Goal: Task Accomplishment & Management: Manage account settings

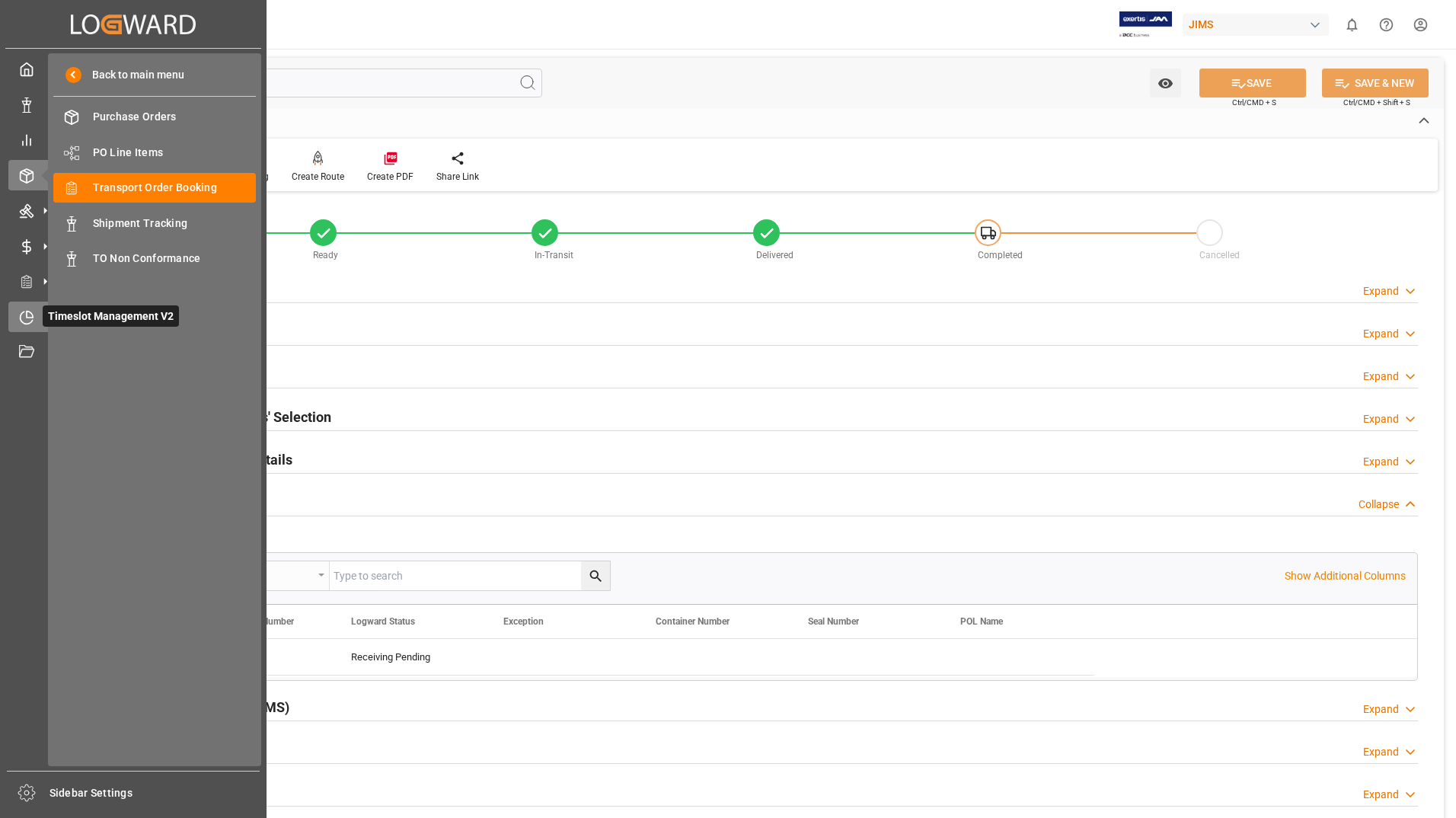
click at [70, 309] on span "Timeslot Management V2" at bounding box center [111, 315] width 137 height 21
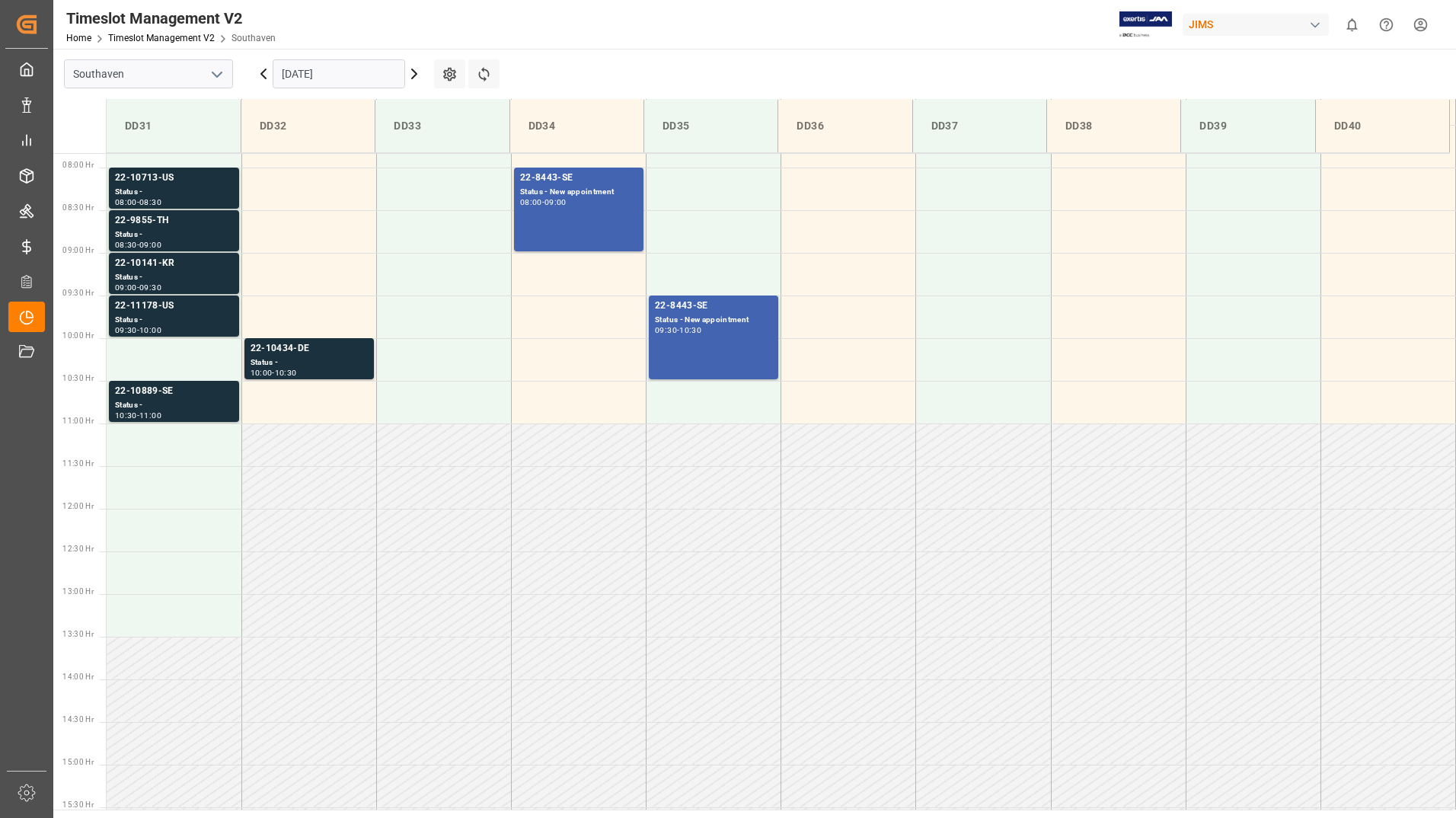
scroll to position [673, 0]
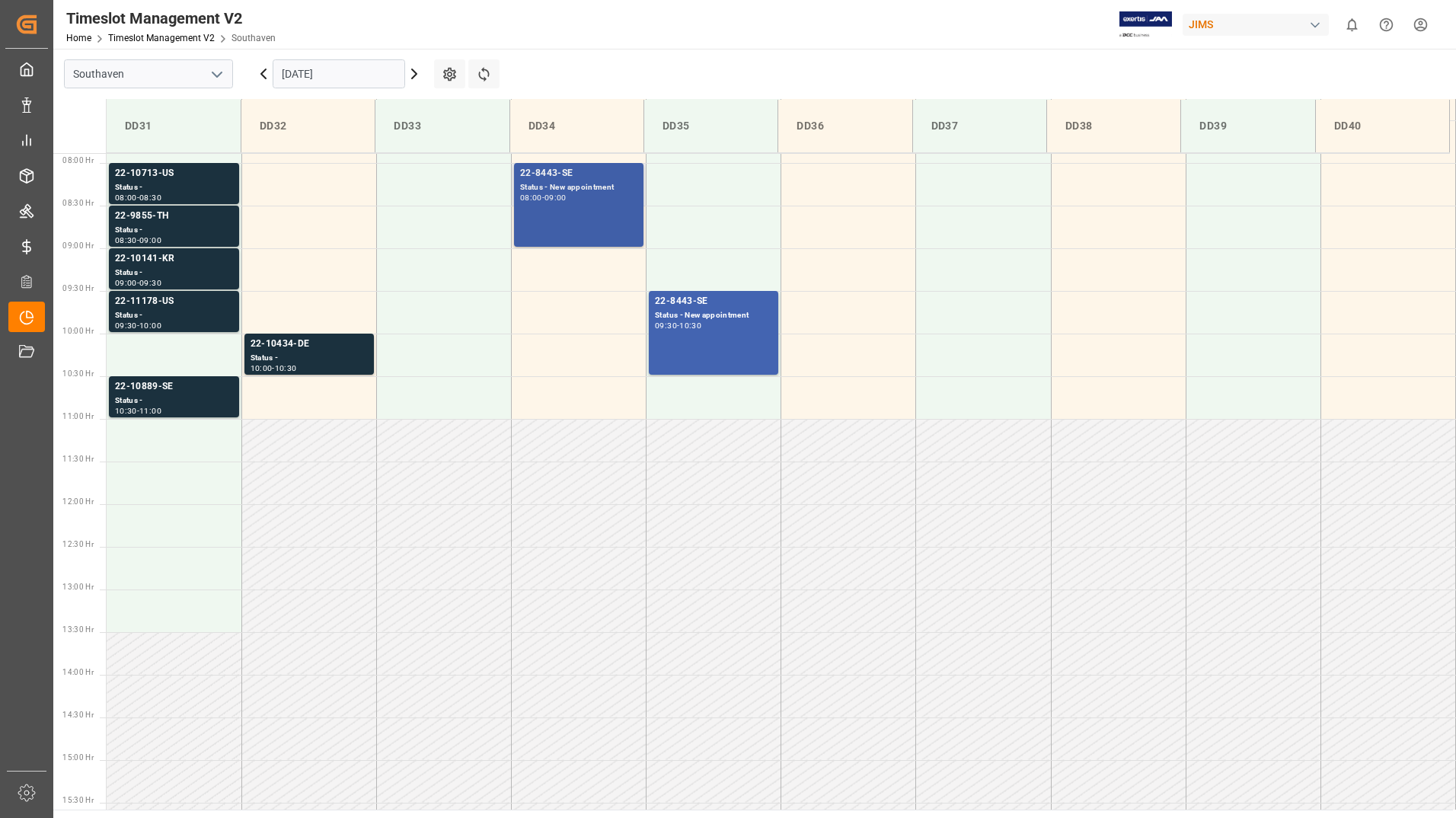
click at [608, 190] on div "Status - New appointment" at bounding box center [579, 188] width 117 height 13
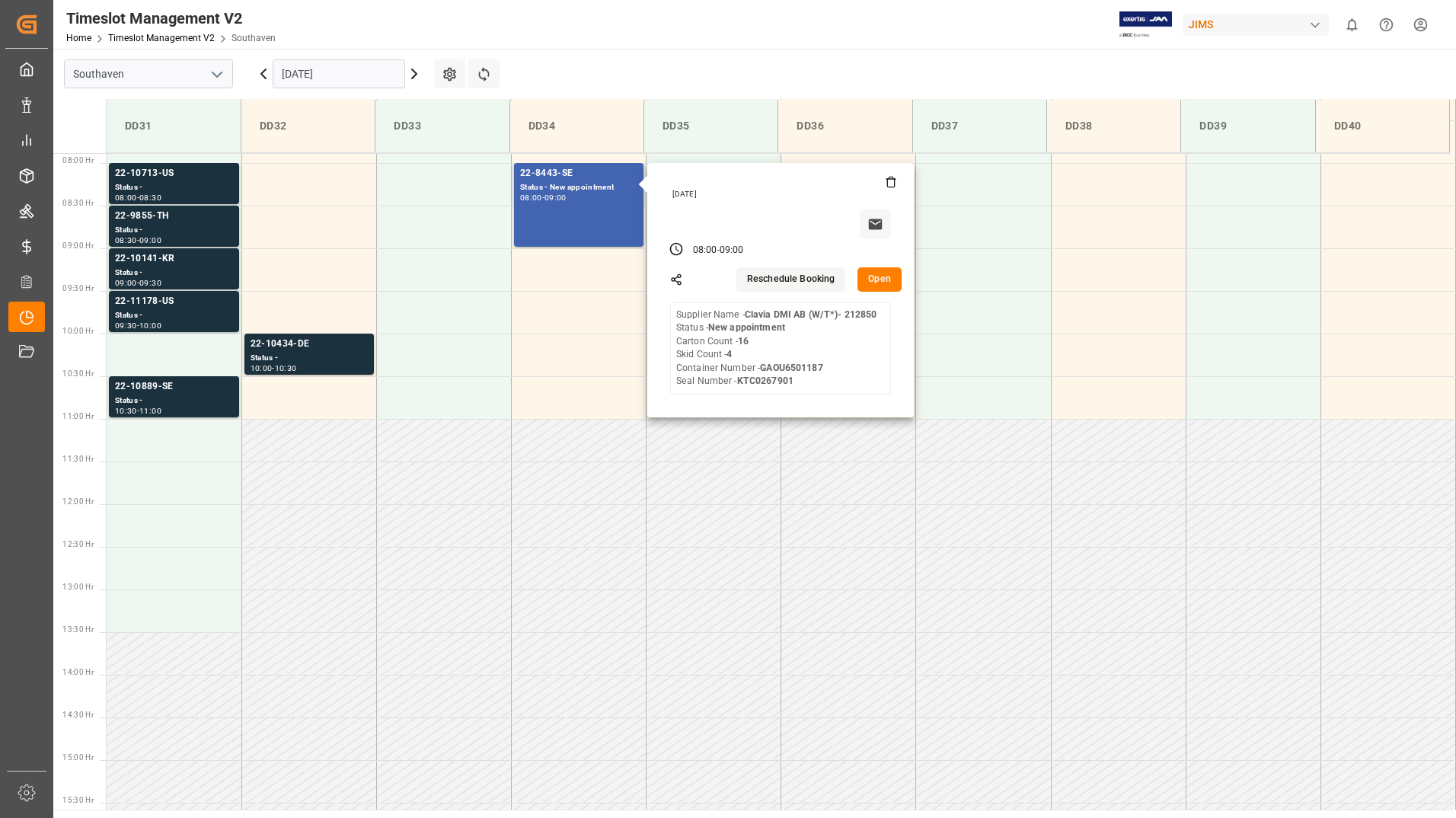
click at [871, 277] on button "Open" at bounding box center [879, 280] width 44 height 25
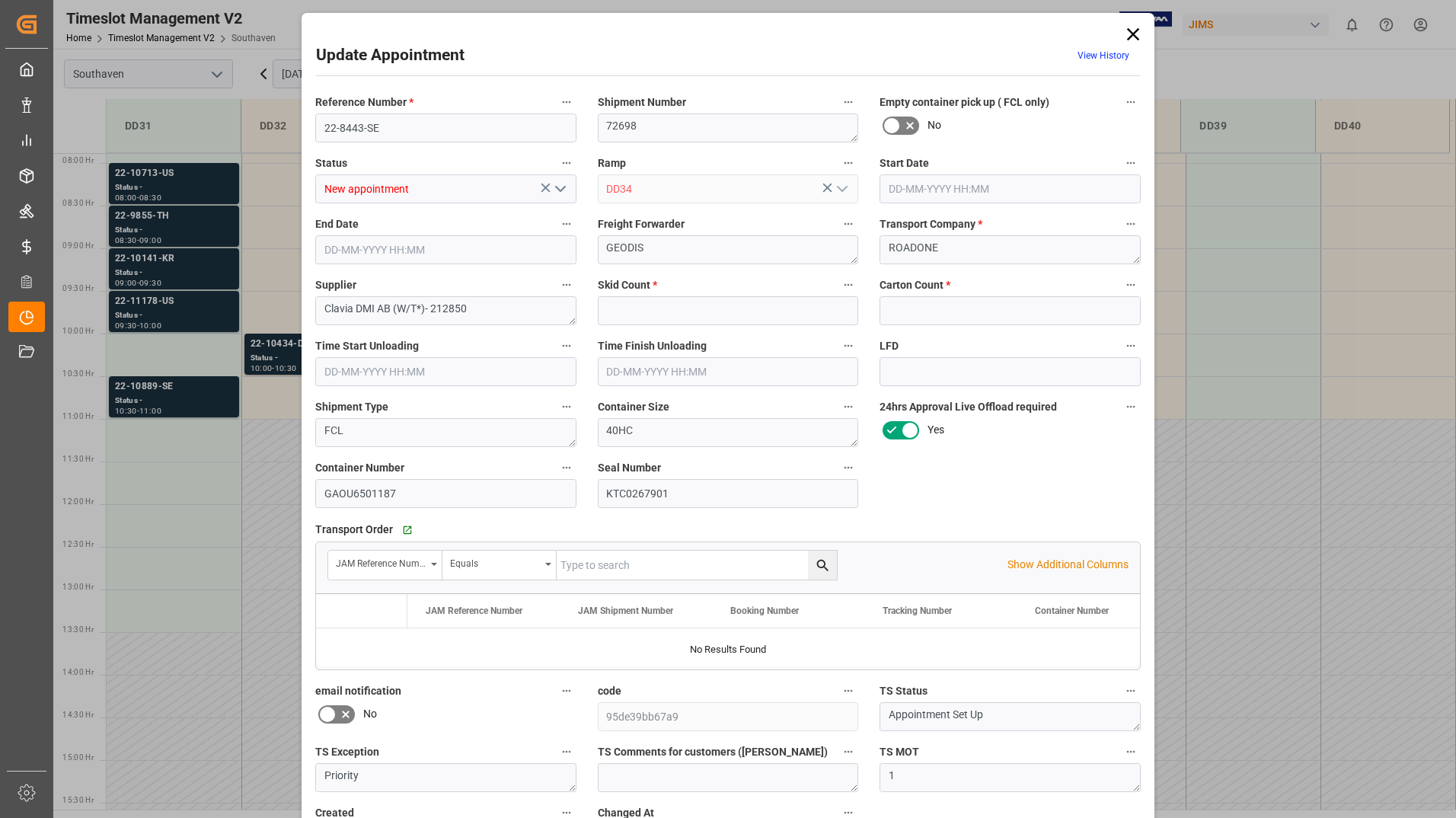
type input "4"
type input "16"
type input "[DATE] 08:00"
type input "[DATE] 09:00"
type input "[DATE] 18:17"
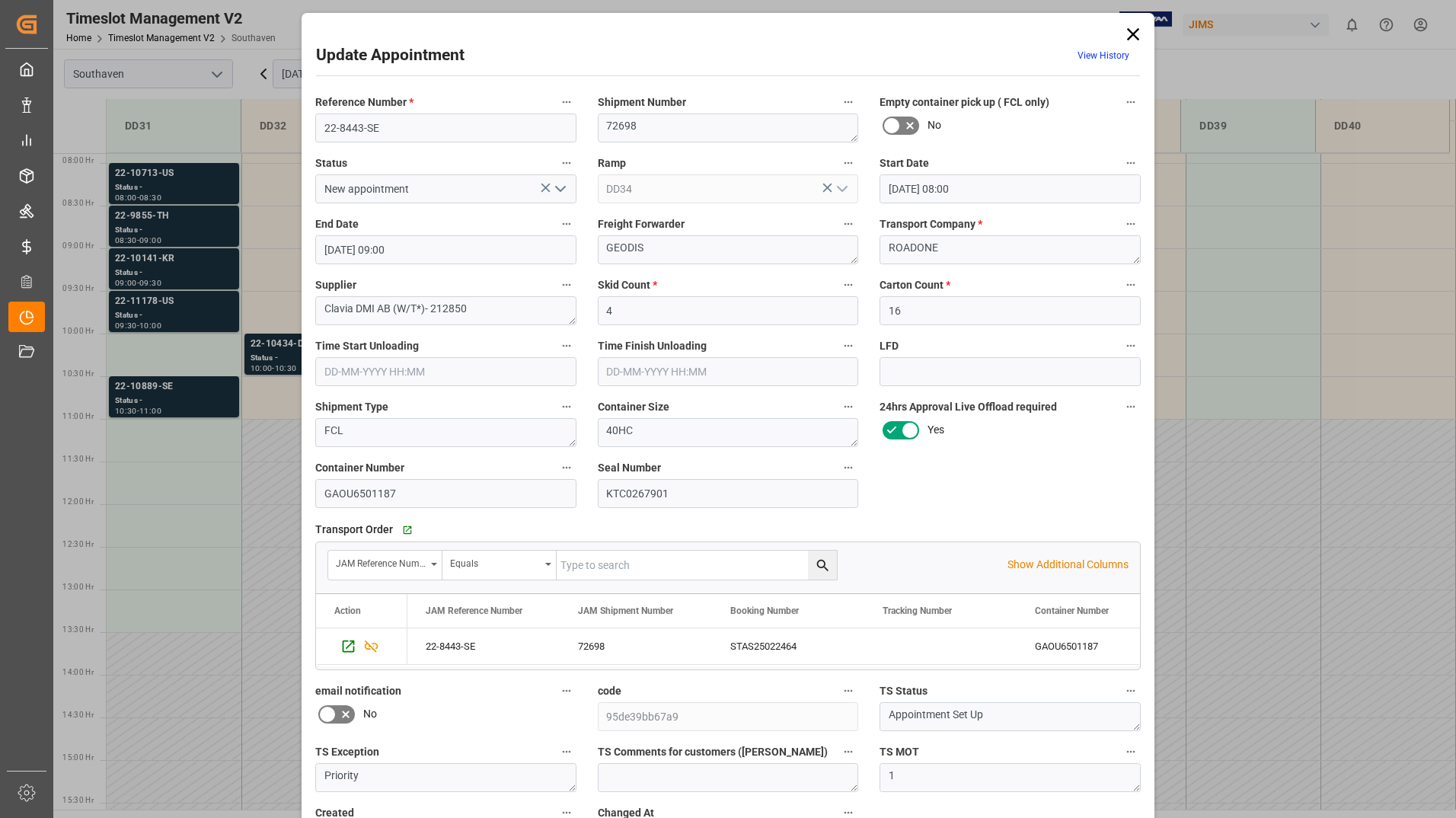
click at [556, 187] on icon "open menu" at bounding box center [560, 189] width 18 height 18
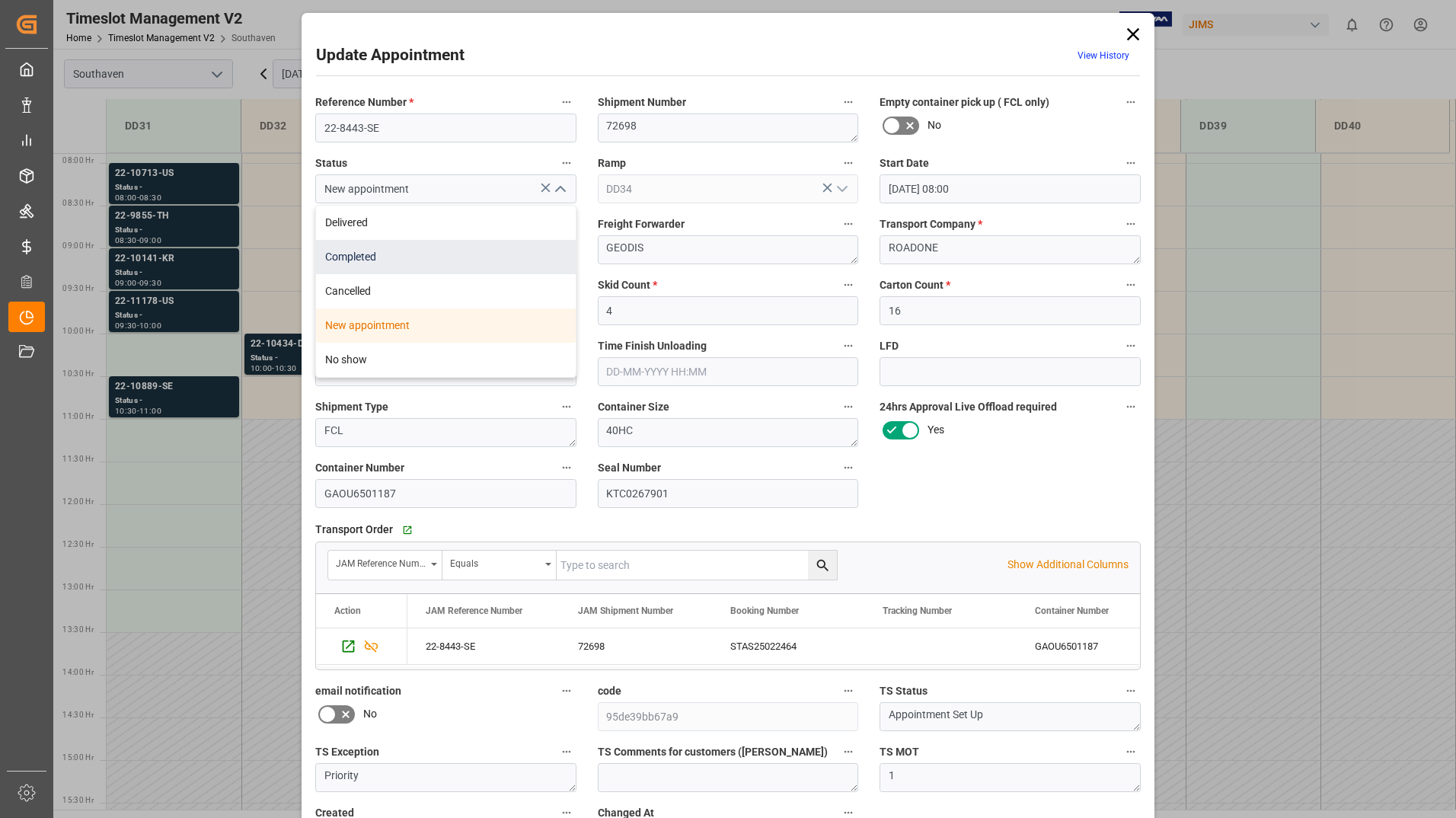
click at [421, 258] on div "Completed" at bounding box center [446, 257] width 259 height 34
type input "Completed"
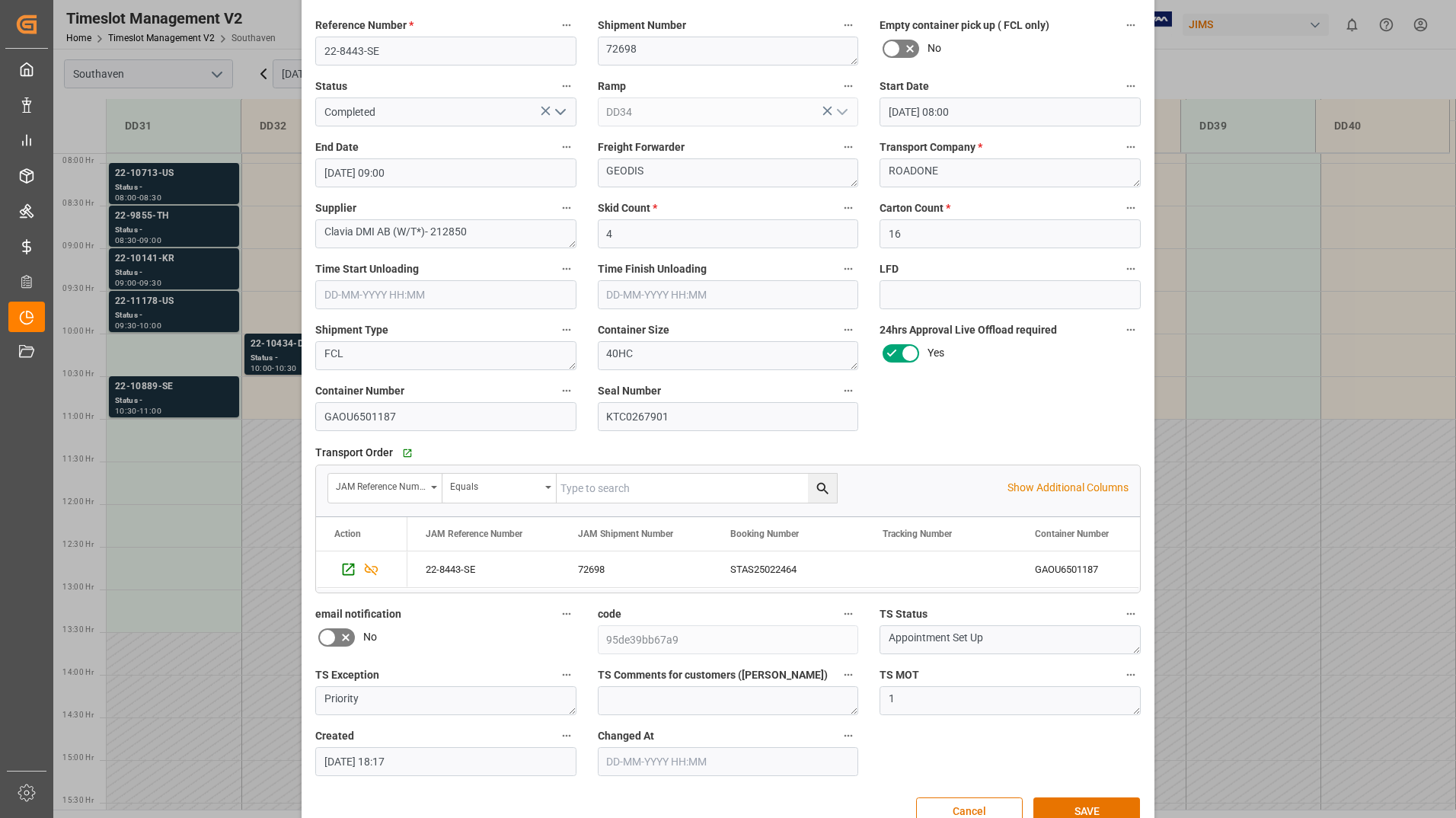
scroll to position [113, 0]
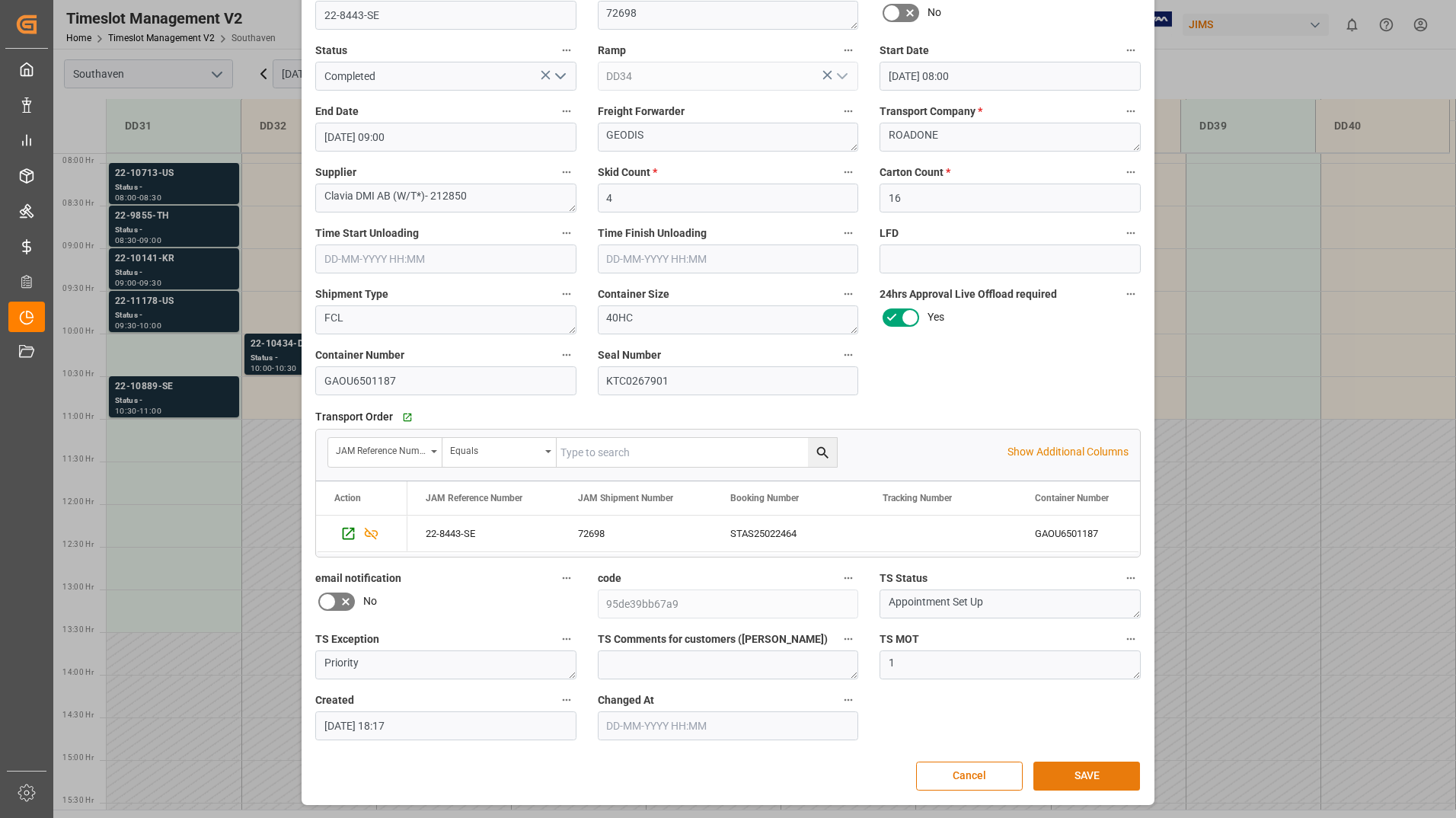
click at [1104, 774] on button "SAVE" at bounding box center [1086, 777] width 106 height 29
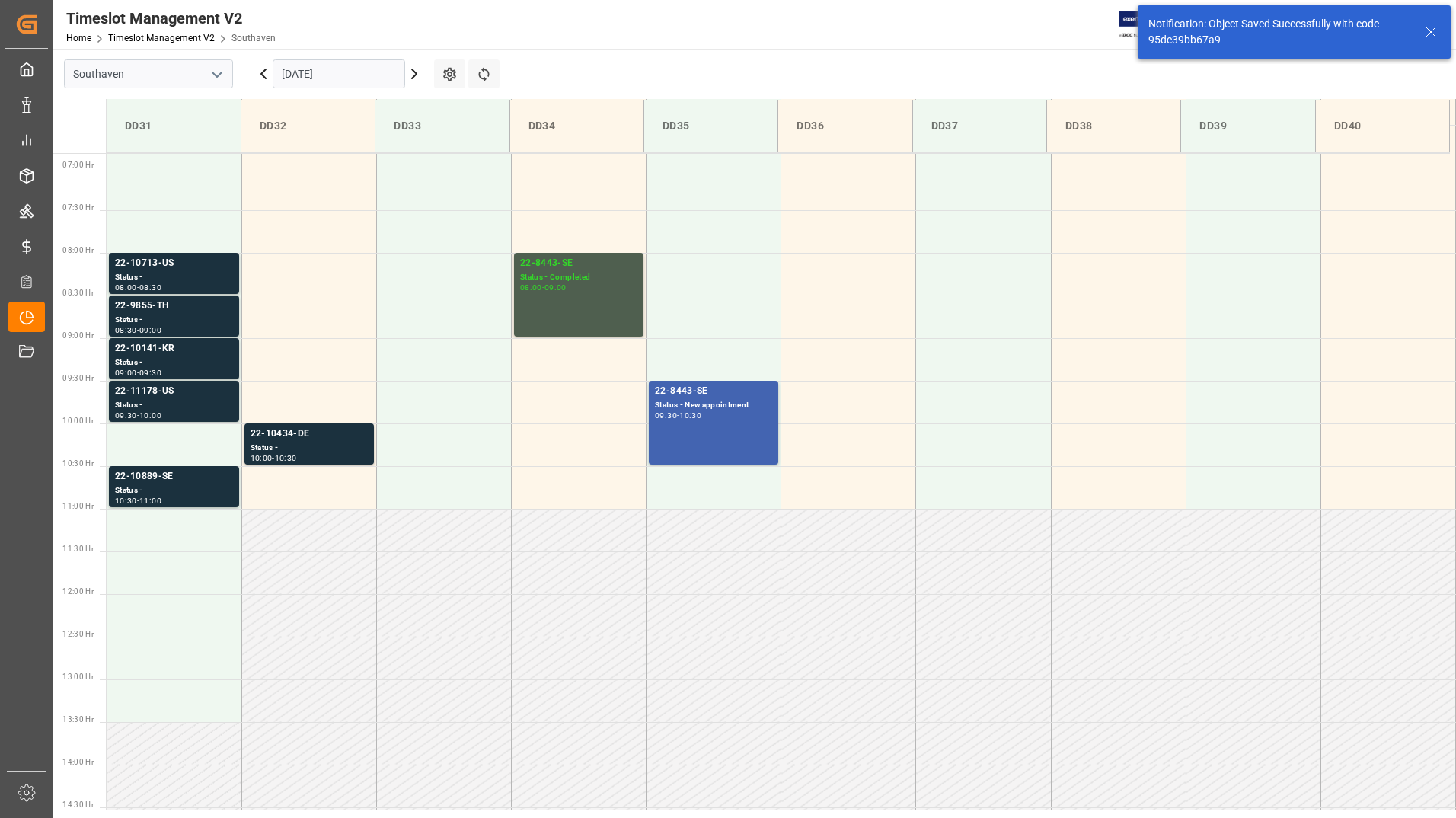
scroll to position [587, 0]
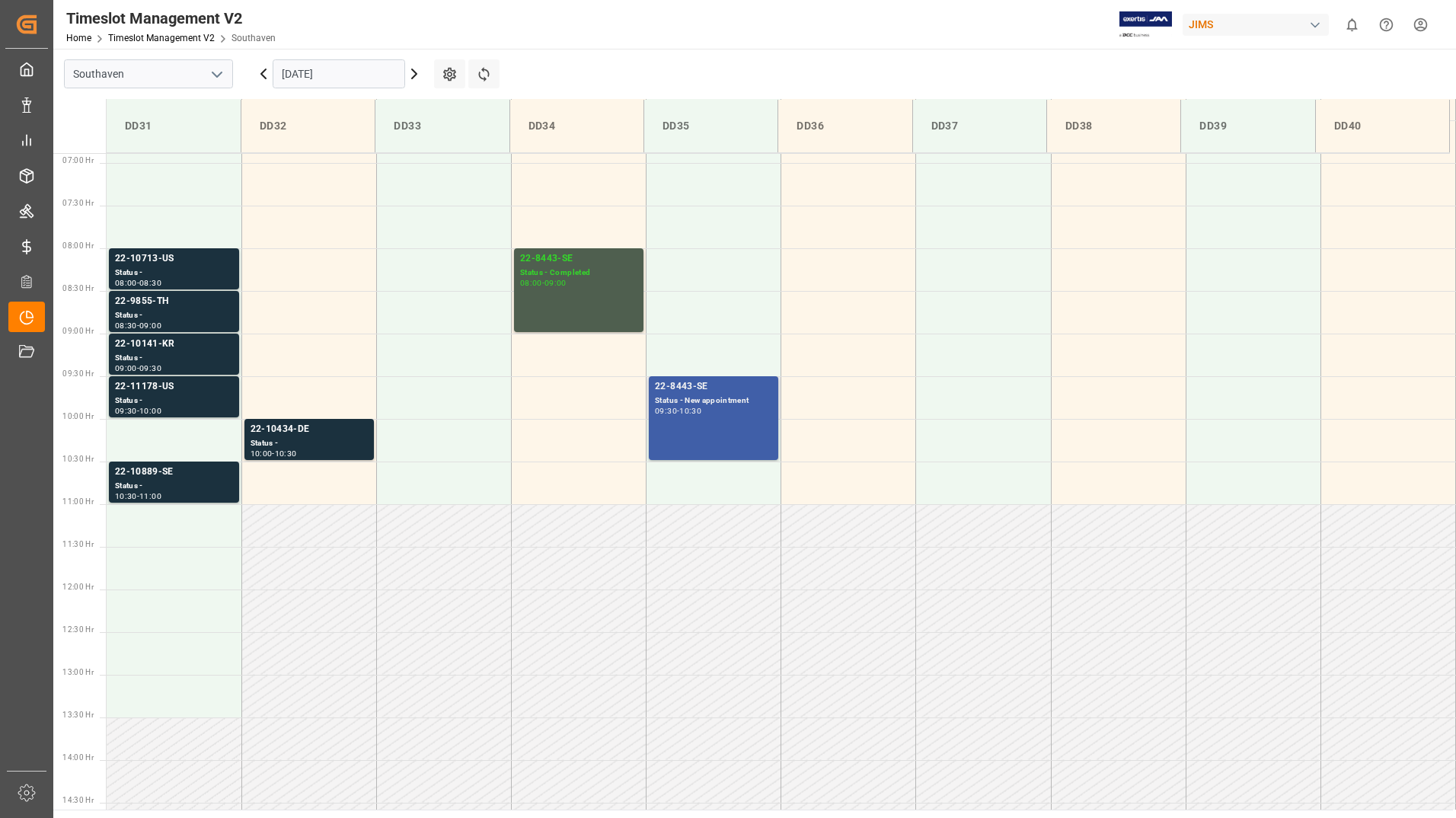
click at [715, 384] on div "22-8443-SE" at bounding box center [713, 387] width 117 height 16
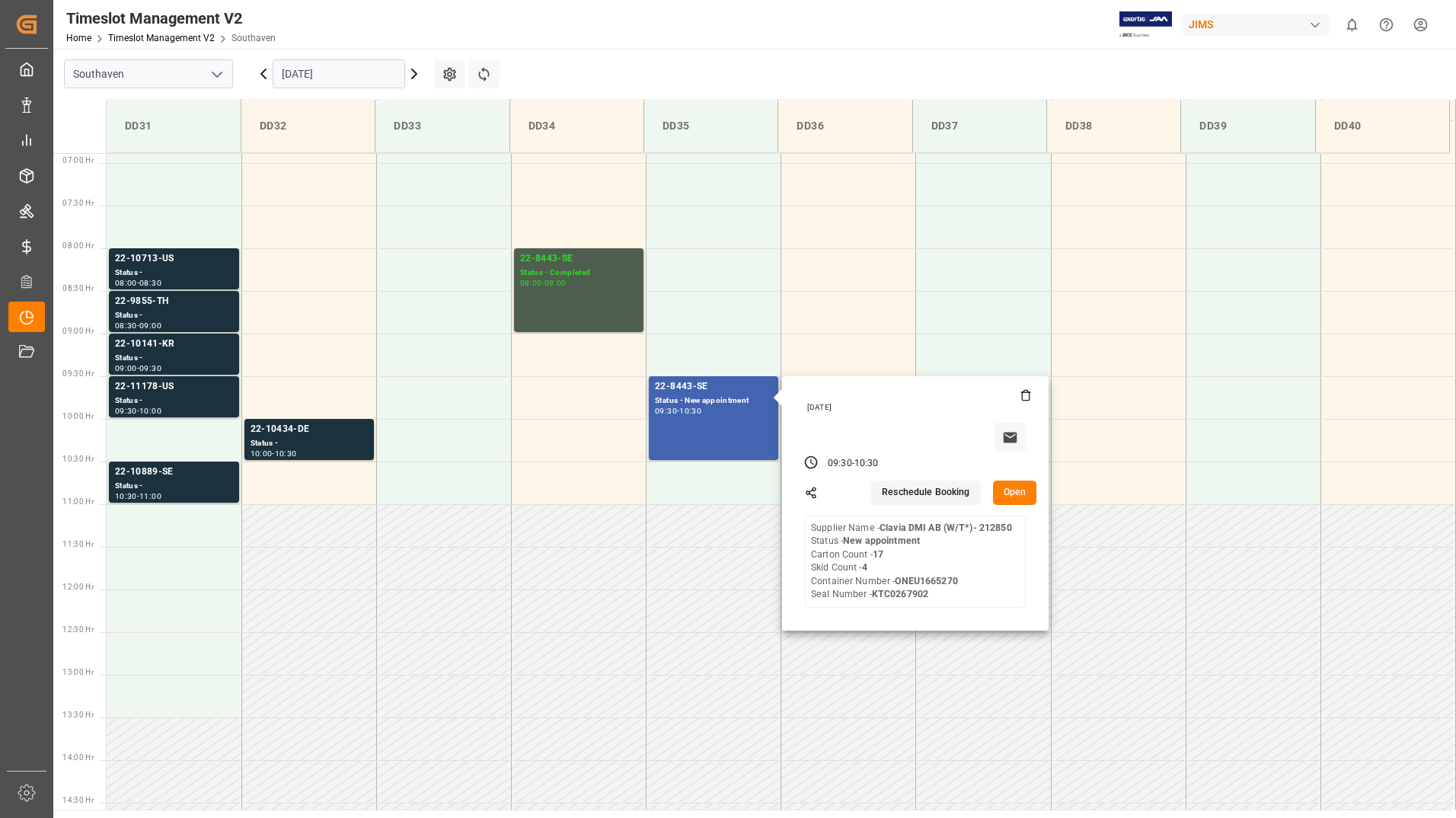
click at [1010, 492] on button "Open" at bounding box center [1015, 492] width 44 height 25
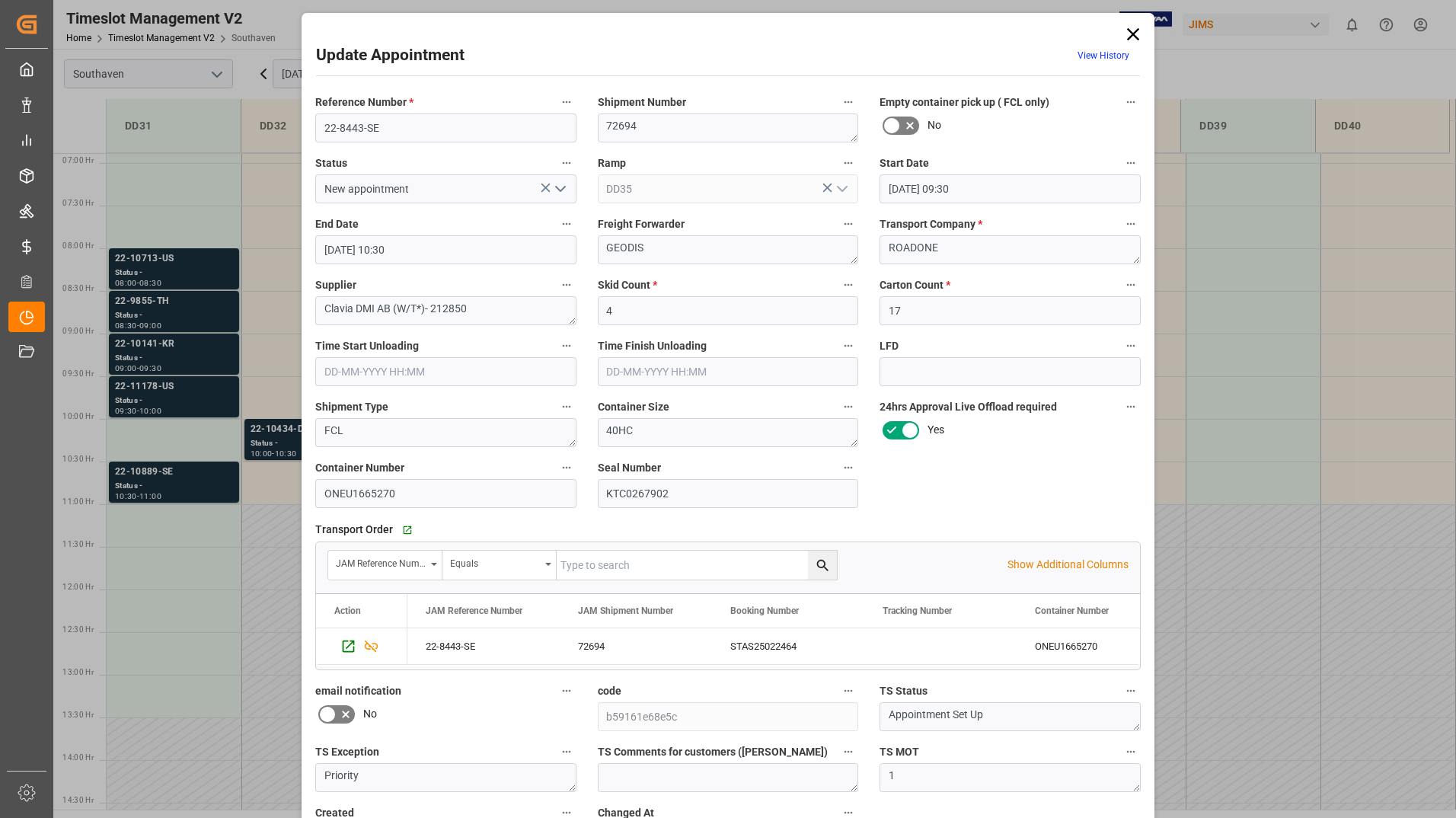
click at [557, 182] on icon "open menu" at bounding box center [560, 189] width 18 height 18
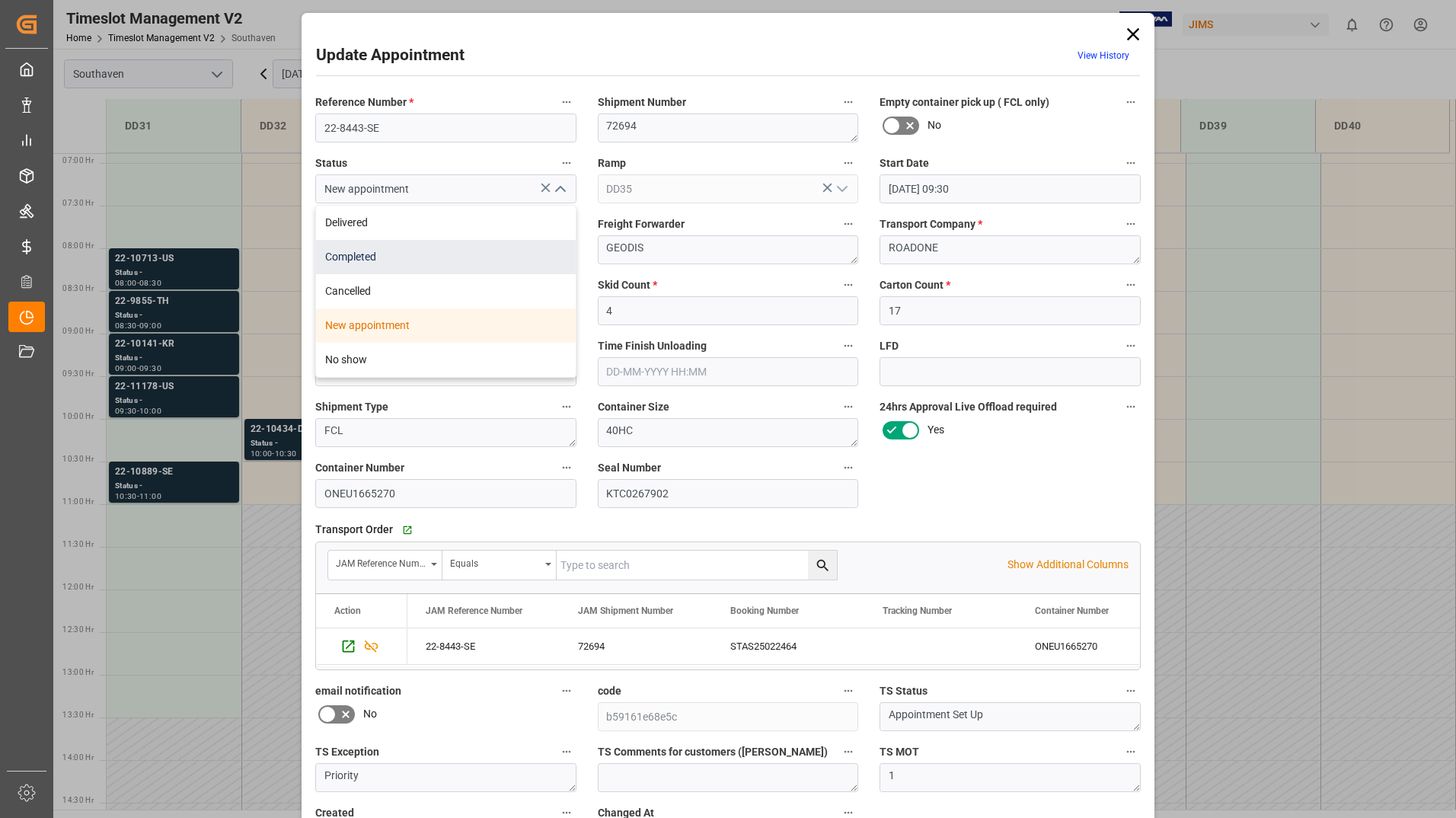
click at [457, 254] on div "Completed" at bounding box center [446, 257] width 259 height 34
type input "Completed"
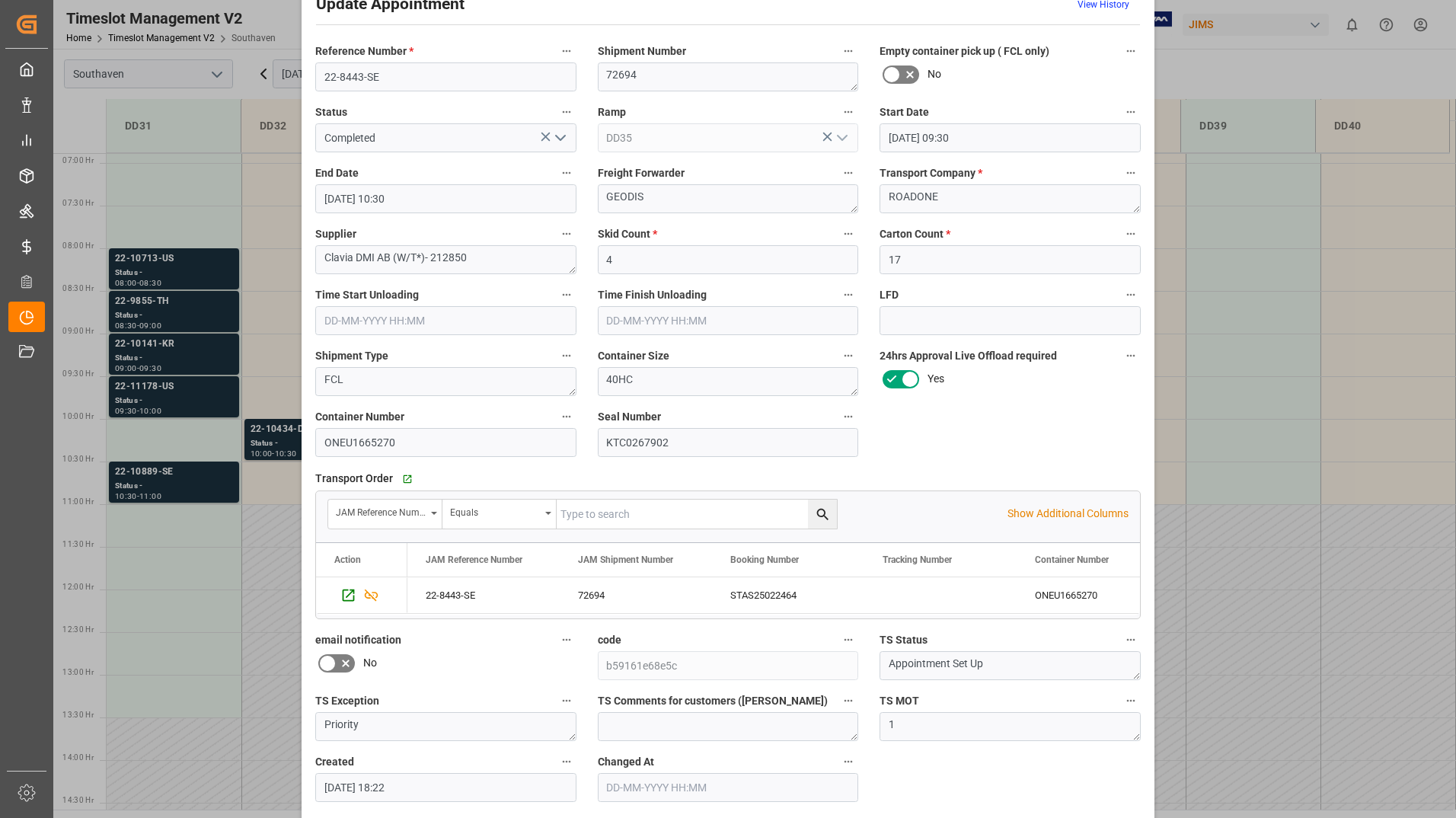
scroll to position [113, 0]
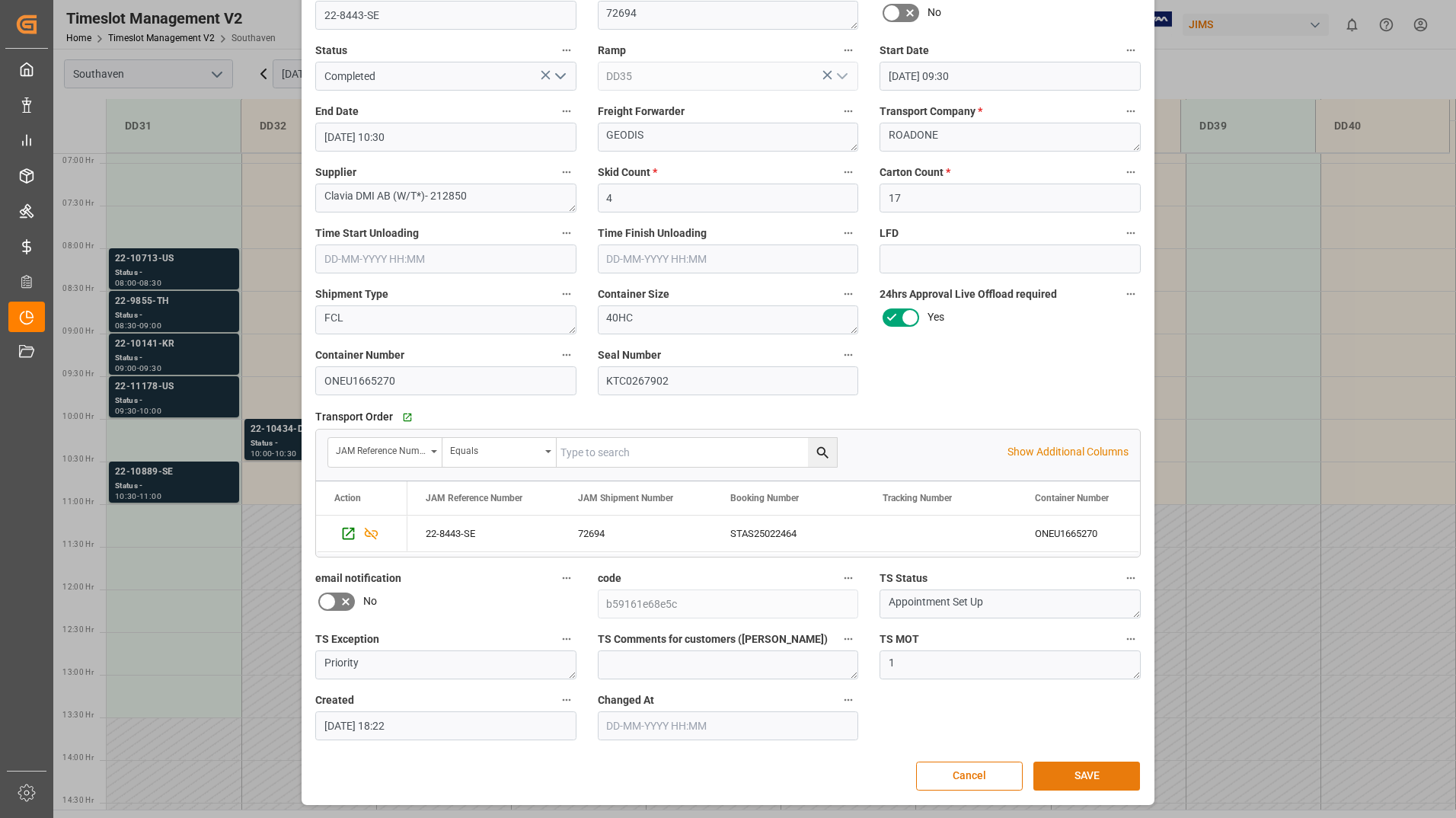
click at [1096, 764] on button "SAVE" at bounding box center [1086, 777] width 106 height 29
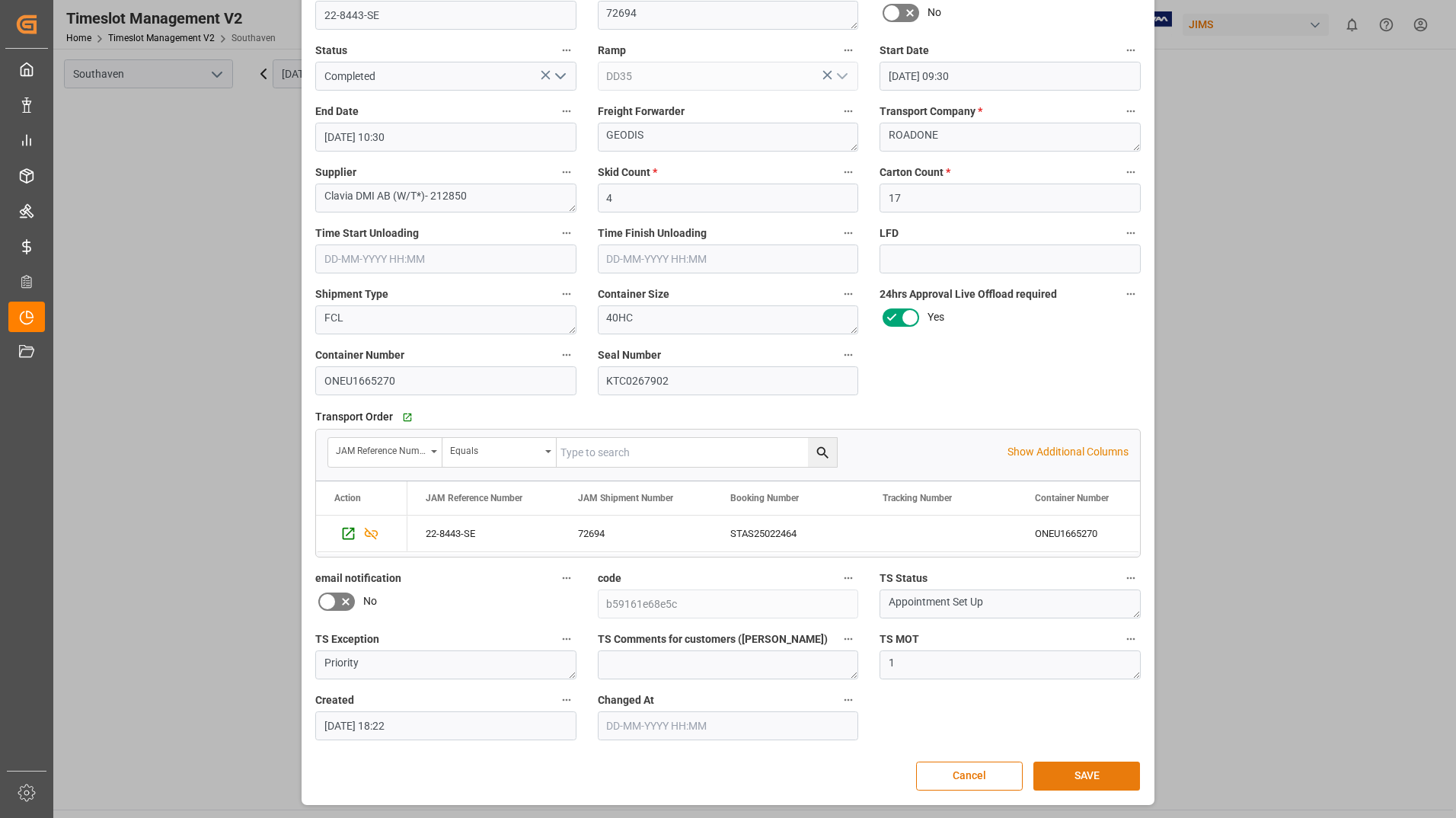
click at [1053, 779] on button "SAVE" at bounding box center [1086, 777] width 106 height 29
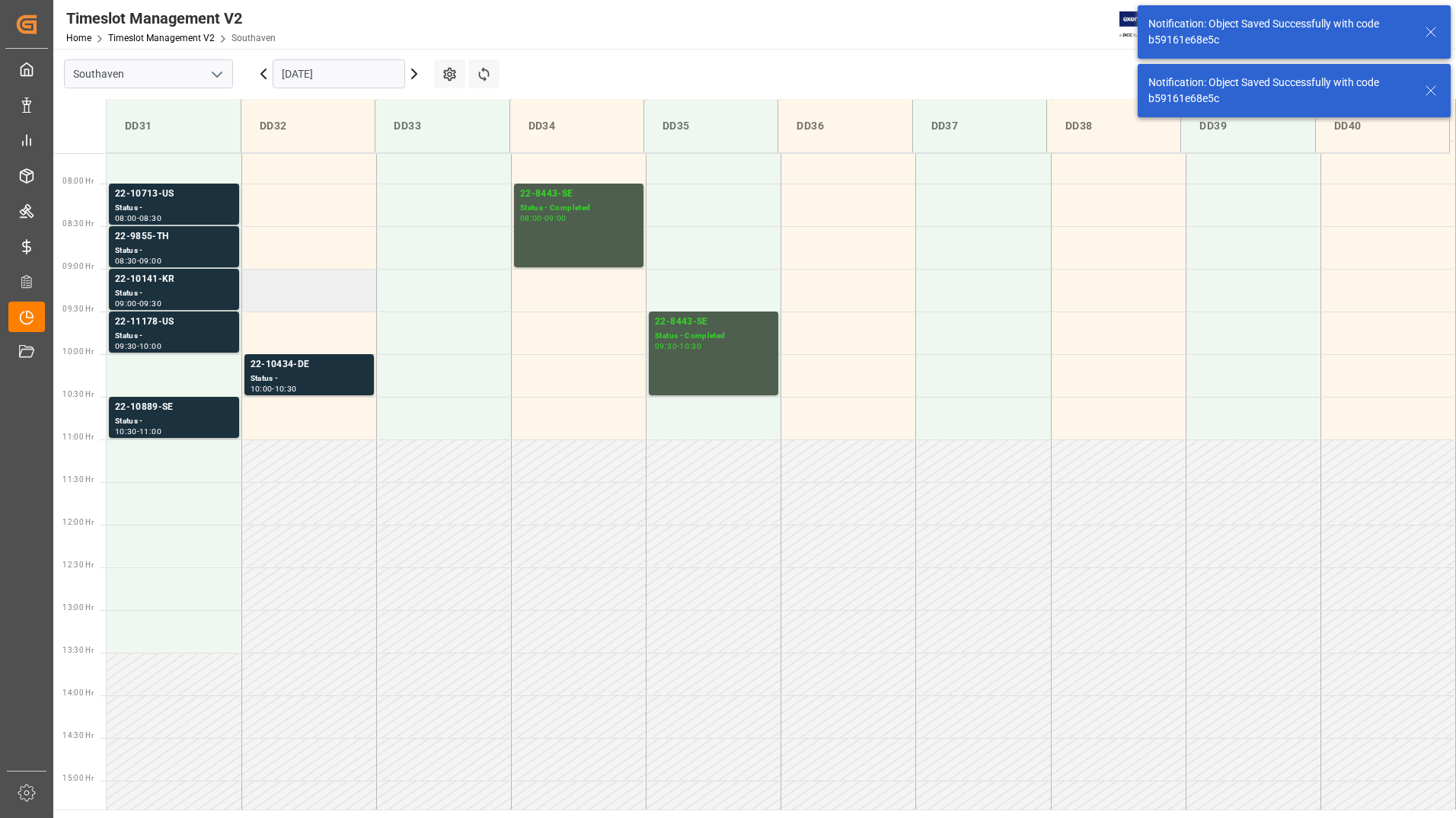
scroll to position [673, 0]
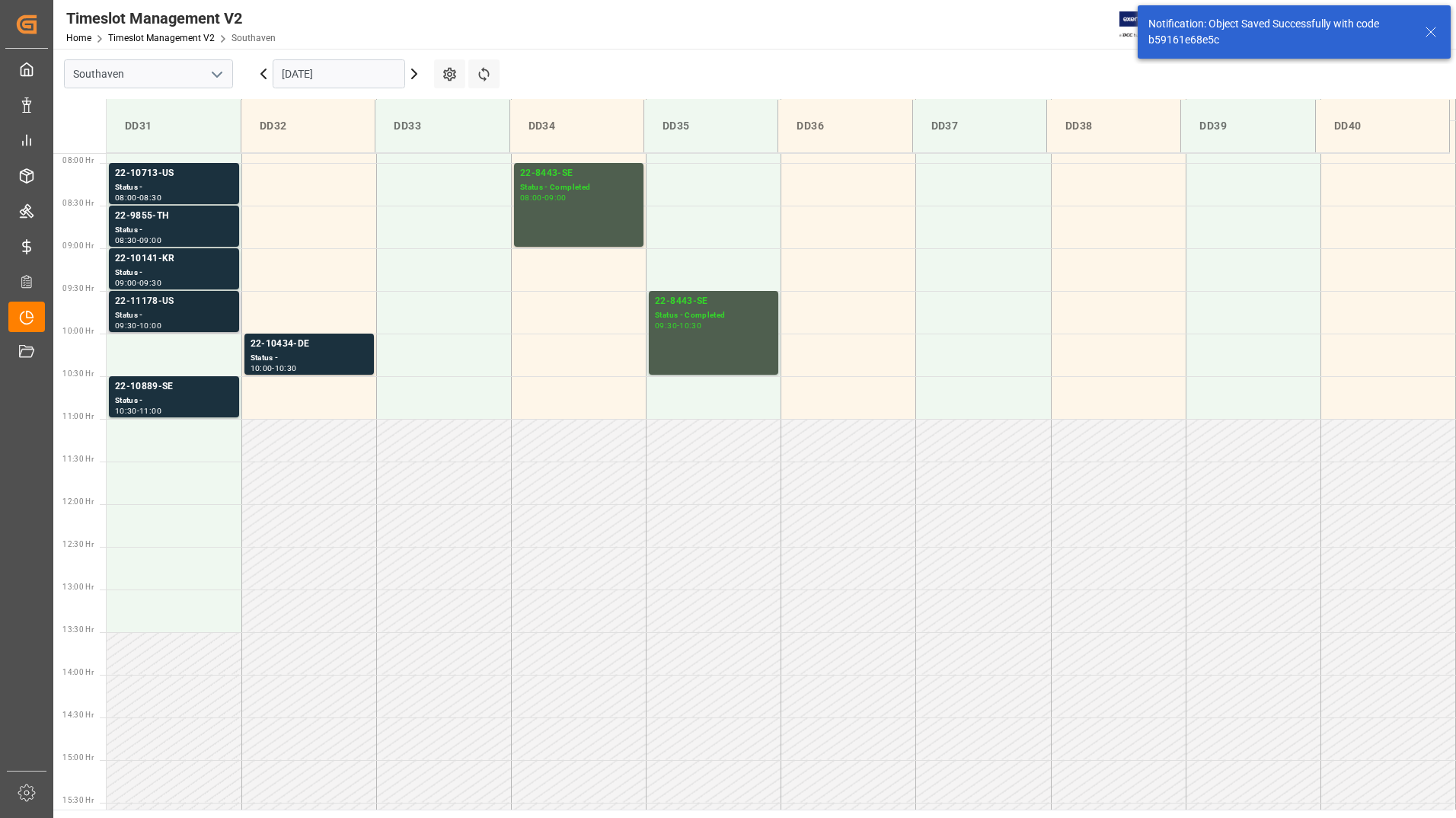
click at [181, 310] on div "Status -" at bounding box center [173, 315] width 118 height 13
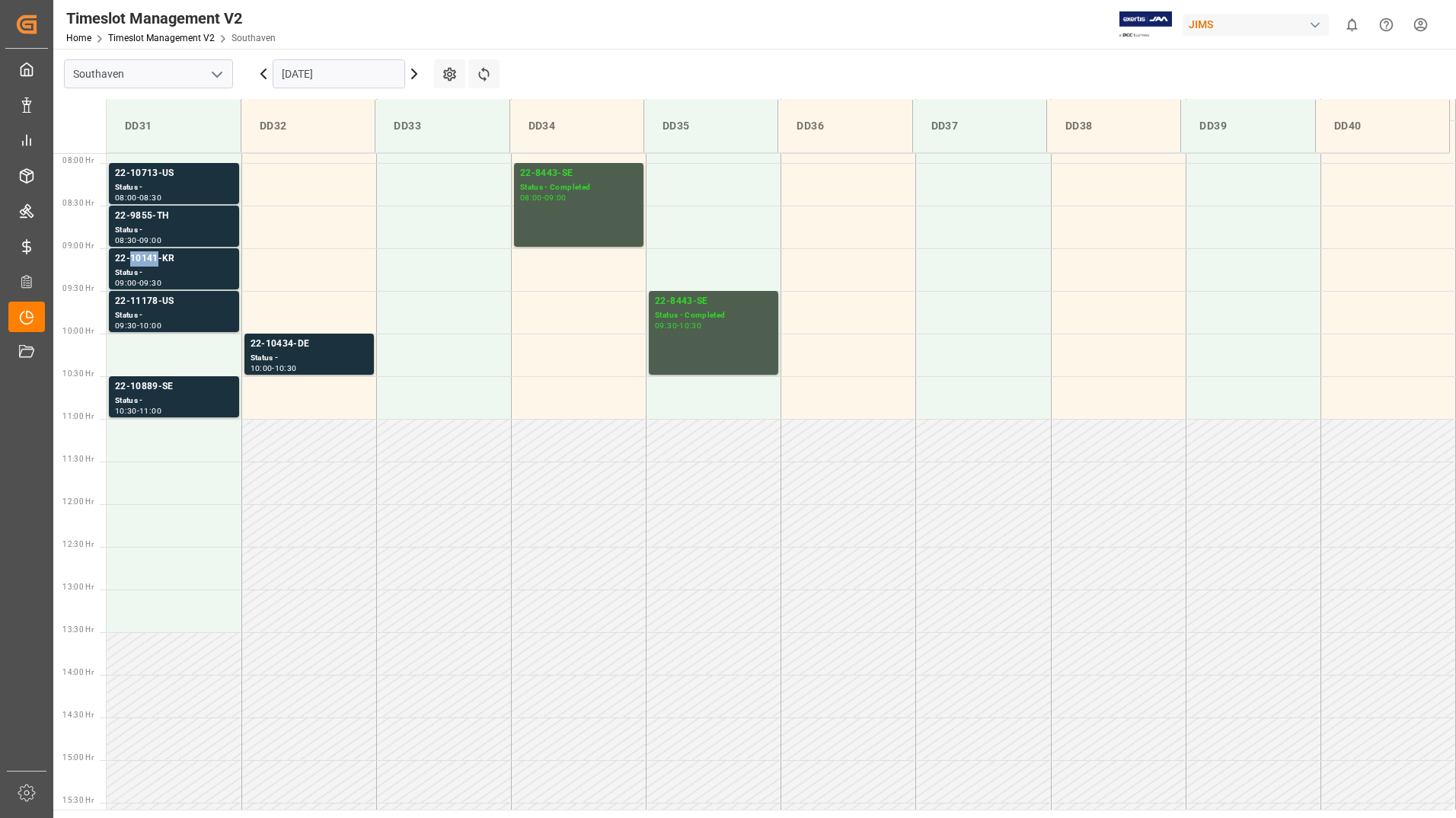
click at [147, 266] on div "22-10141-KR" at bounding box center [173, 259] width 118 height 16
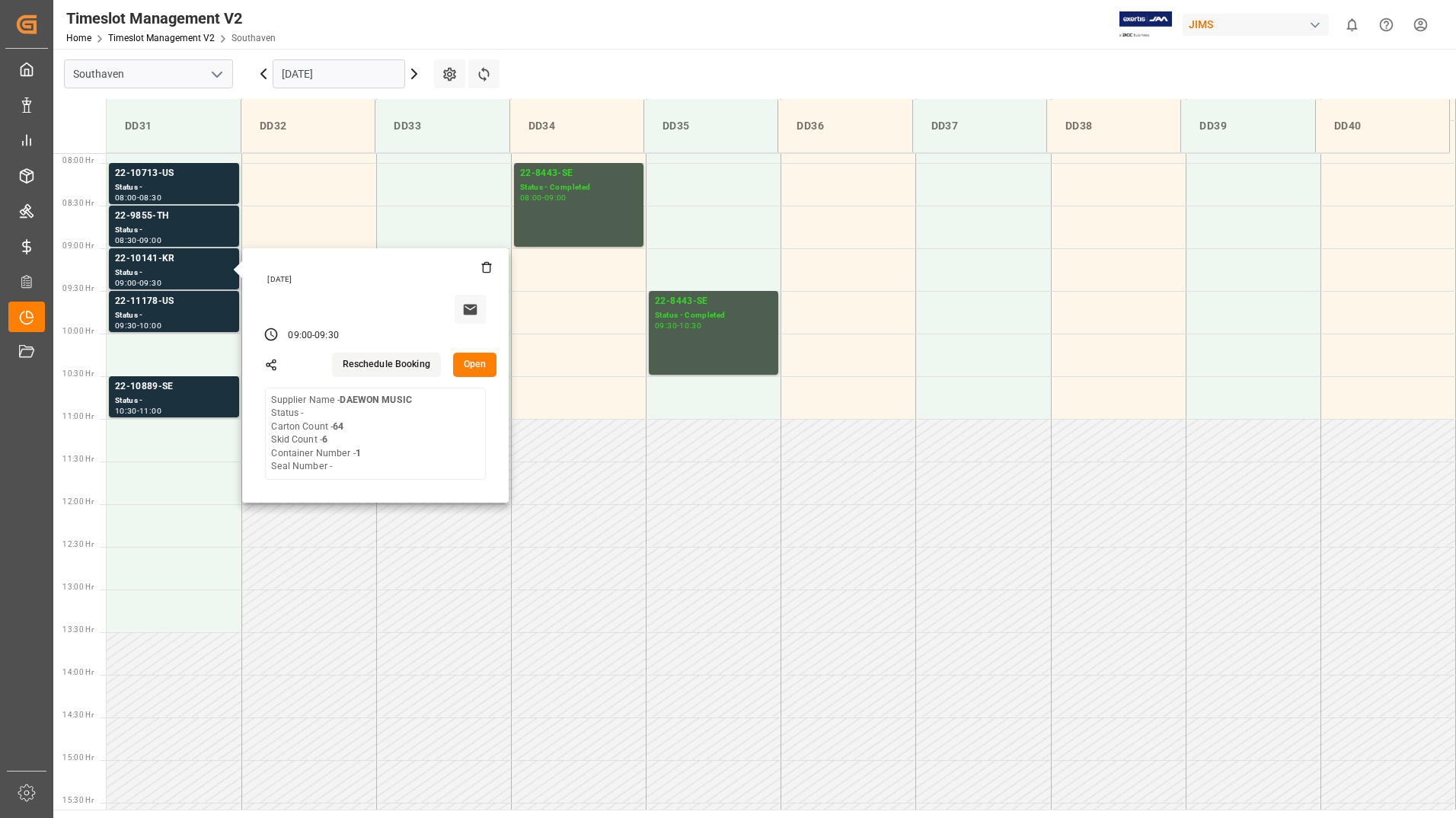
click at [464, 360] on button "Open" at bounding box center [475, 365] width 44 height 25
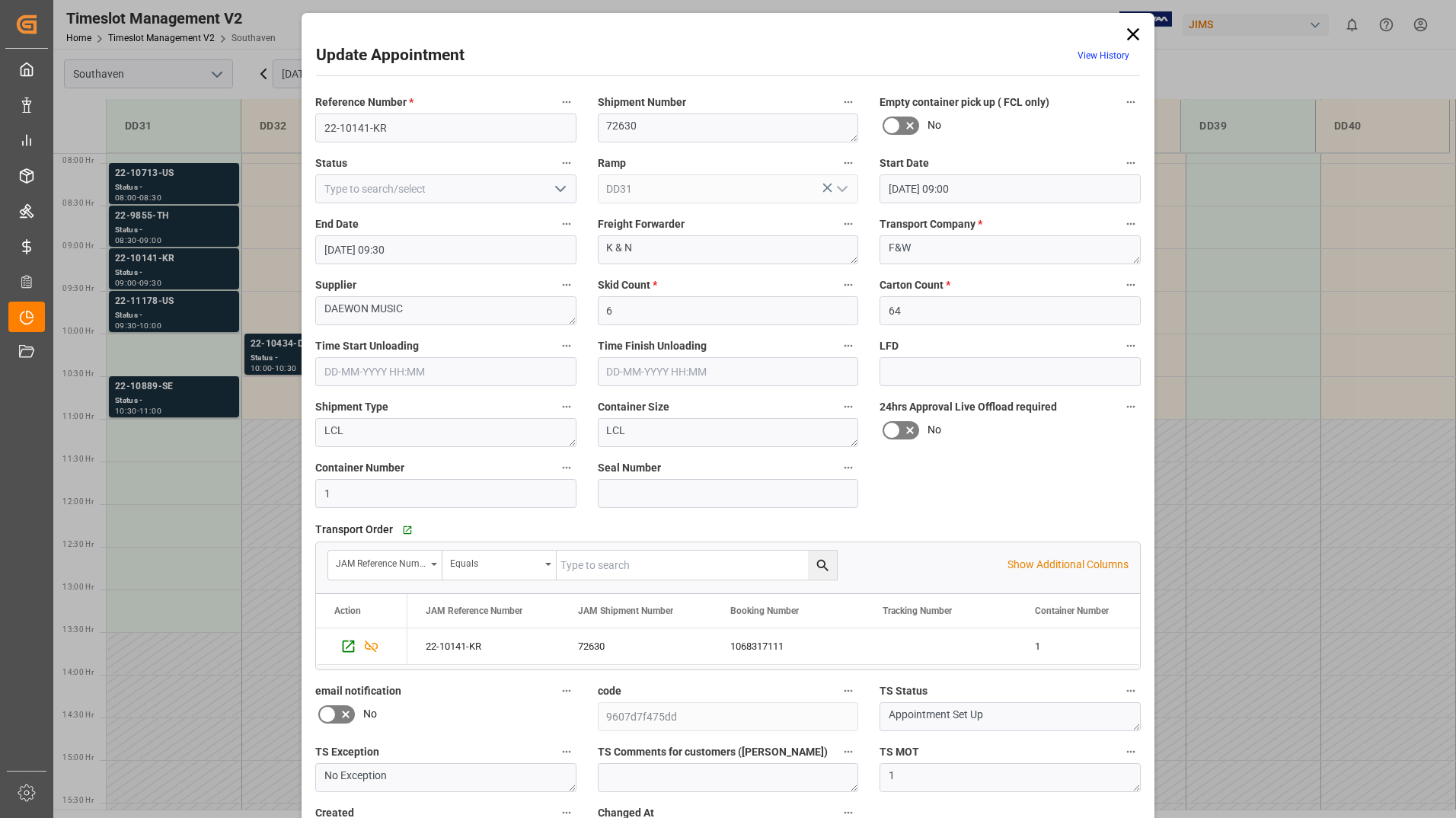
click at [553, 184] on icon "open menu" at bounding box center [560, 189] width 18 height 18
click at [516, 262] on div "Completed" at bounding box center [446, 257] width 259 height 34
type input "Completed"
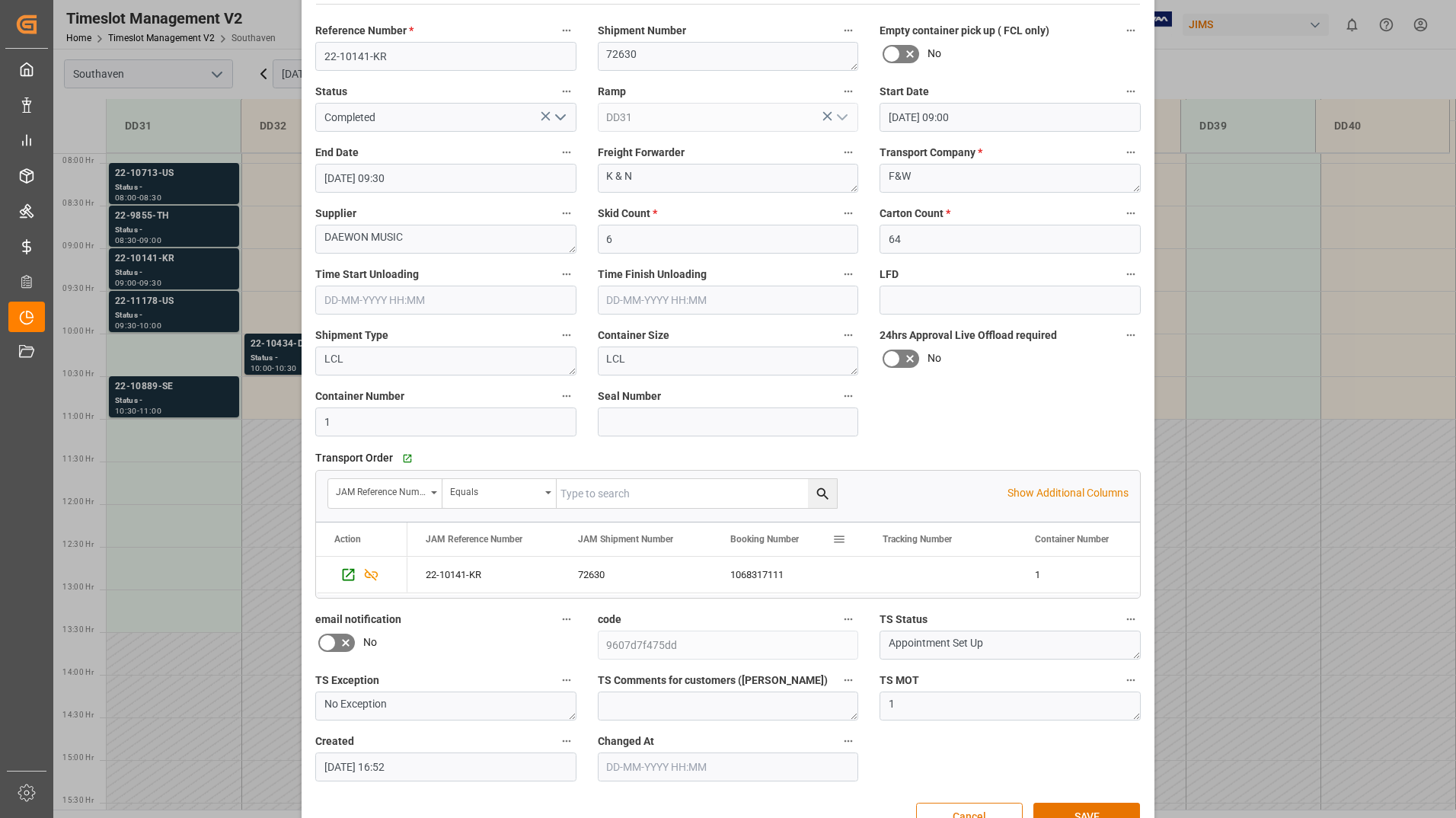
scroll to position [113, 0]
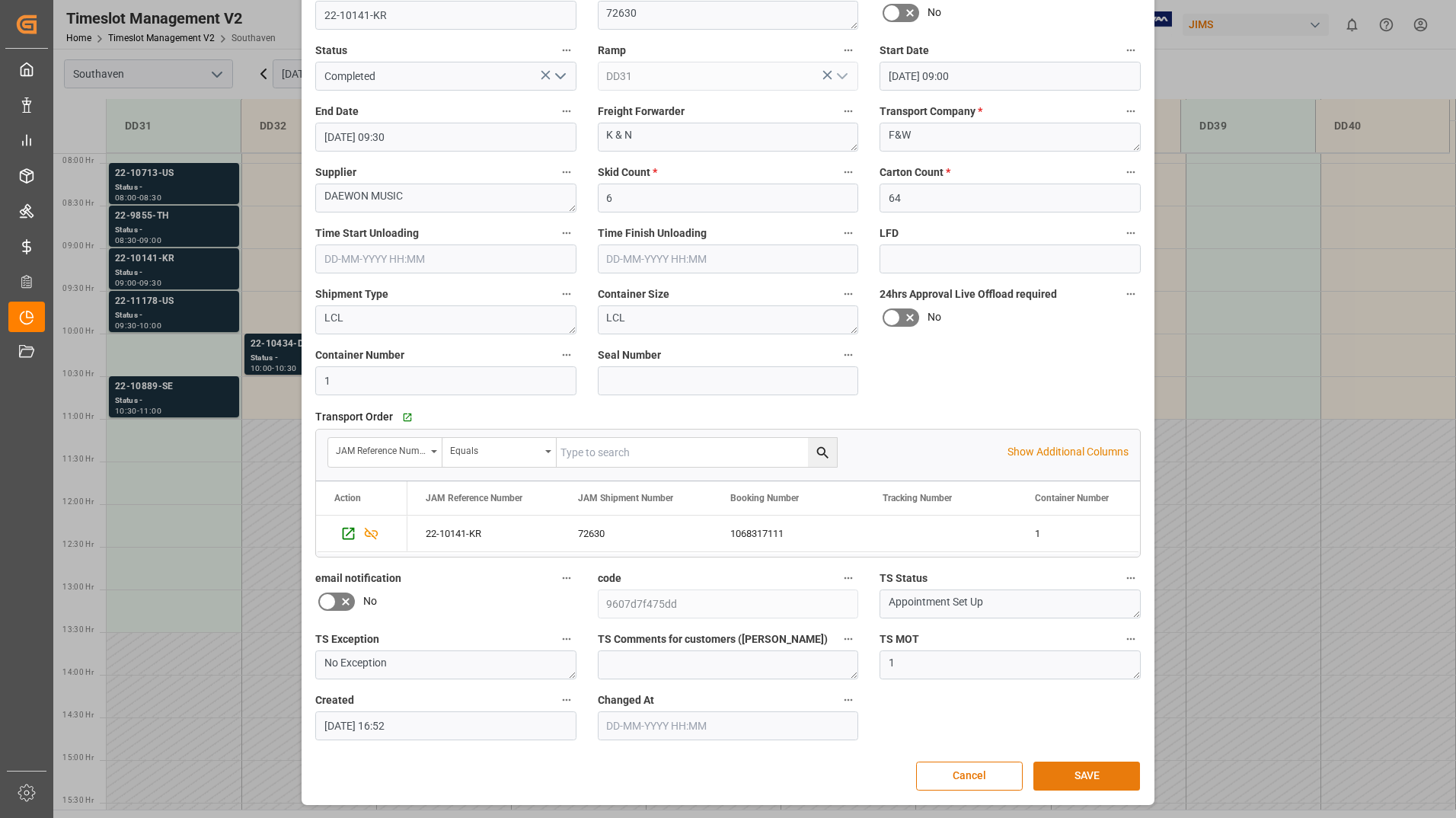
click at [1053, 777] on button "SAVE" at bounding box center [1086, 777] width 106 height 29
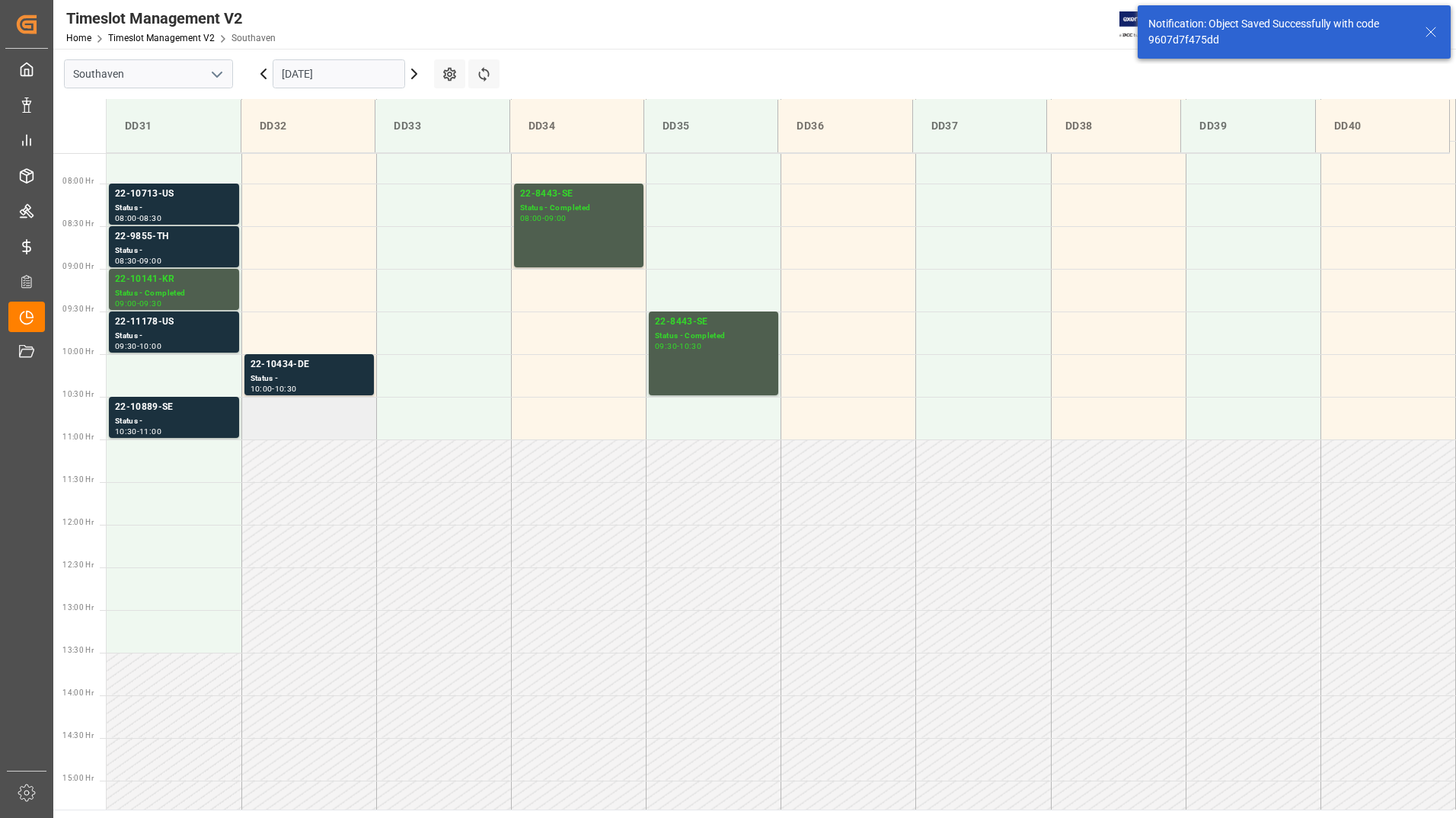
scroll to position [673, 0]
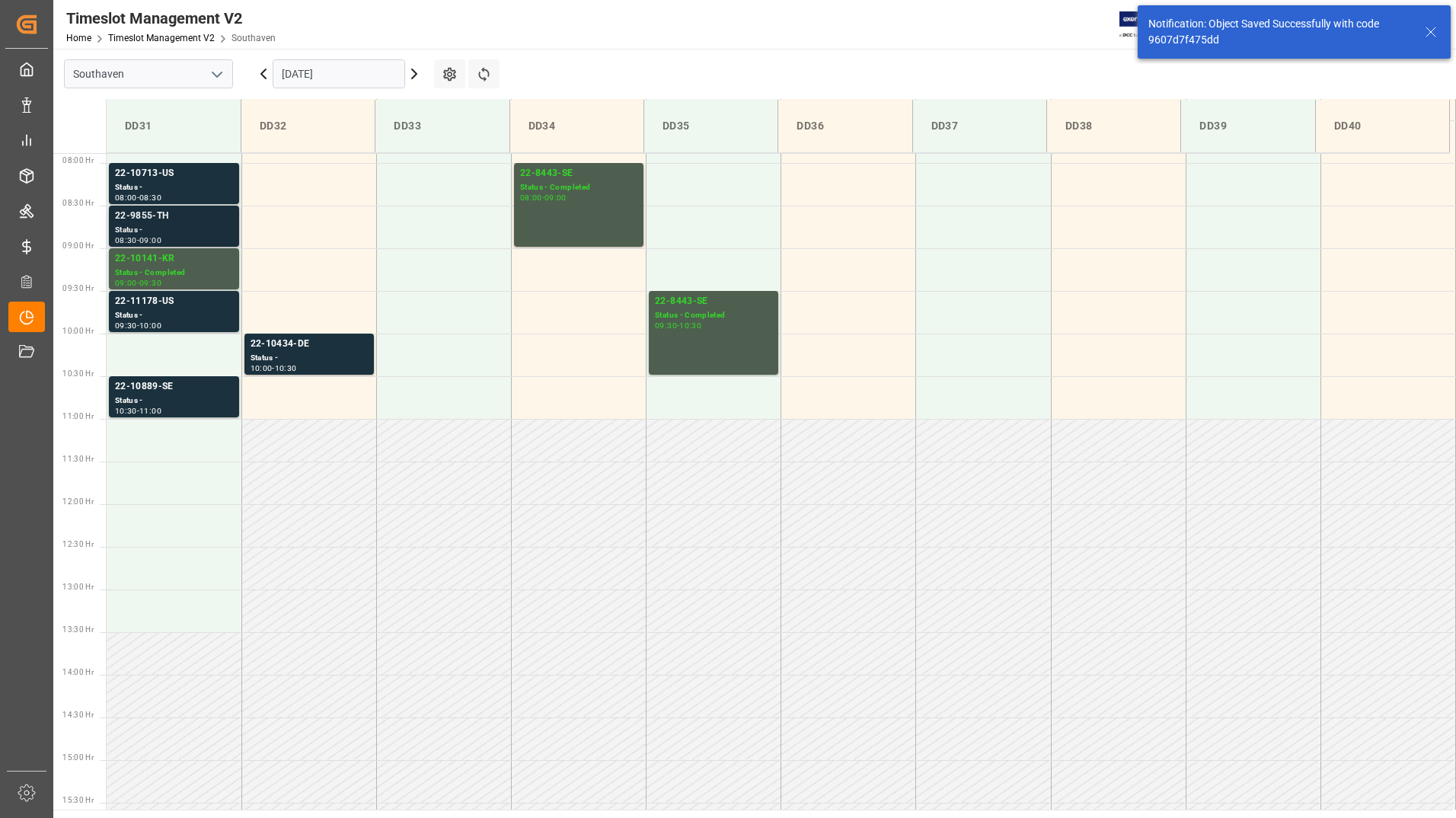
click at [170, 225] on div "Status -" at bounding box center [173, 230] width 118 height 13
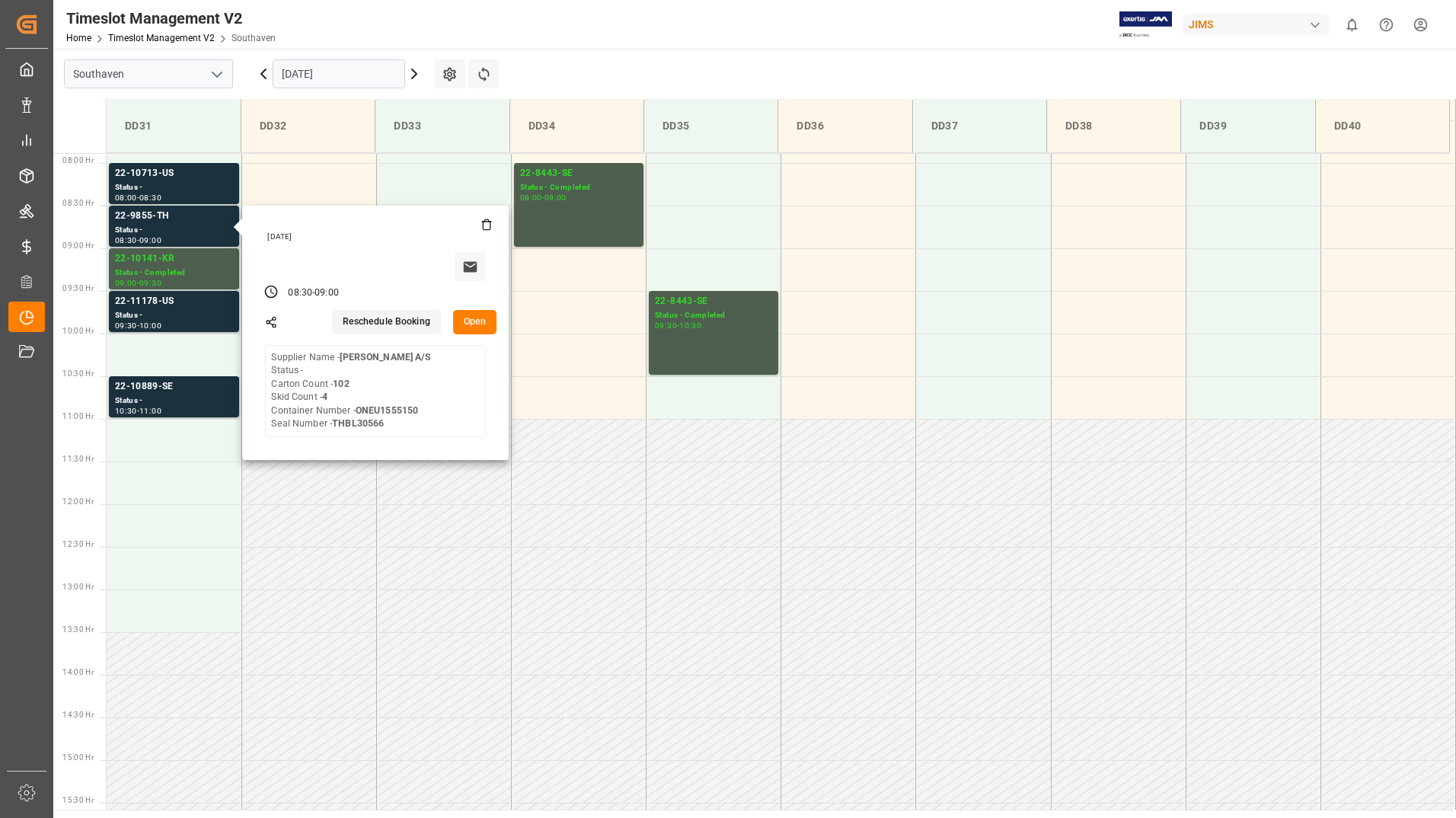
click at [479, 324] on button "Open" at bounding box center [475, 322] width 44 height 25
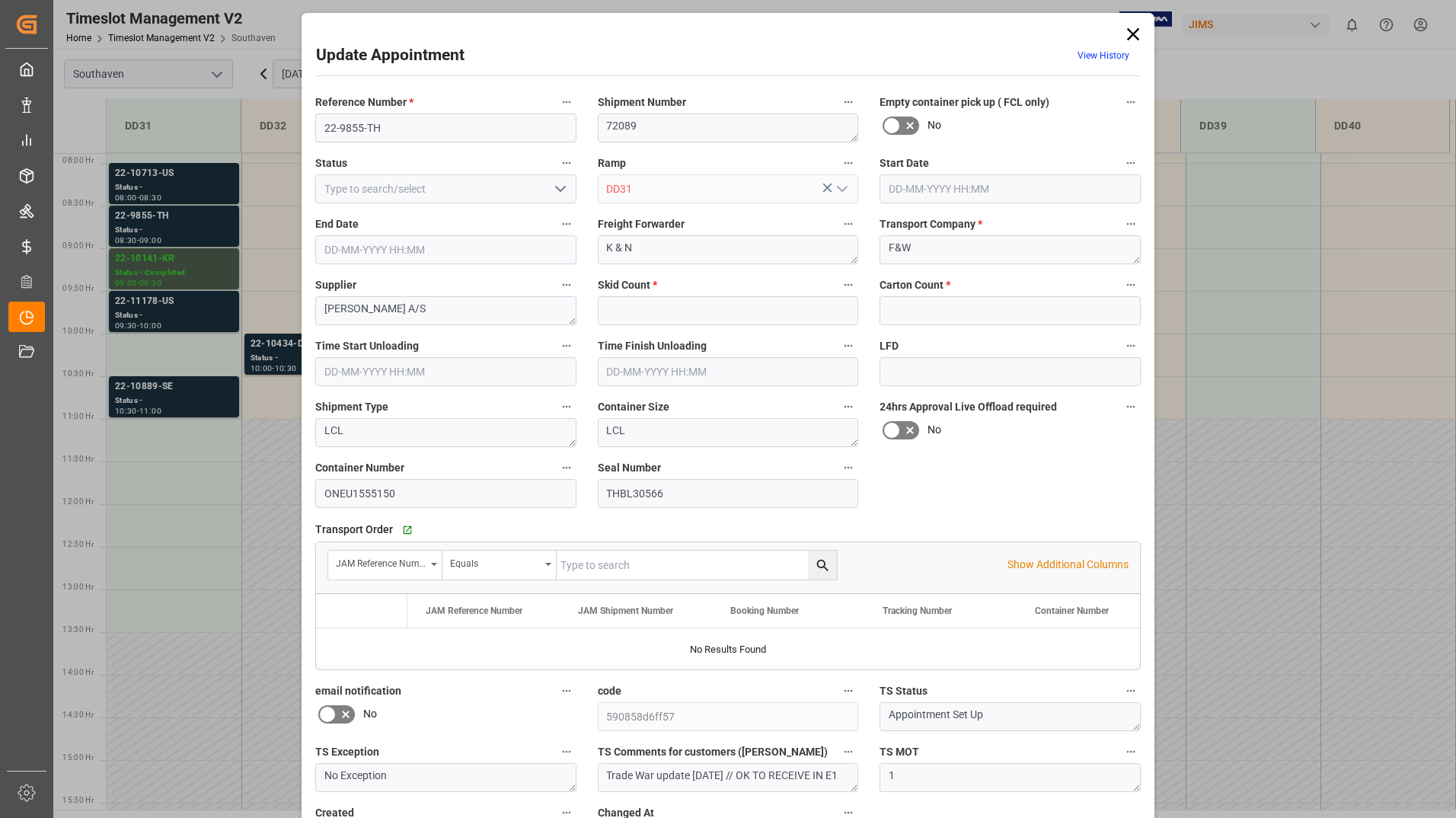
type input "4"
type input "102"
type input "[DATE] 08:30"
type input "[DATE] 09:00"
type input "[DATE] 16:53"
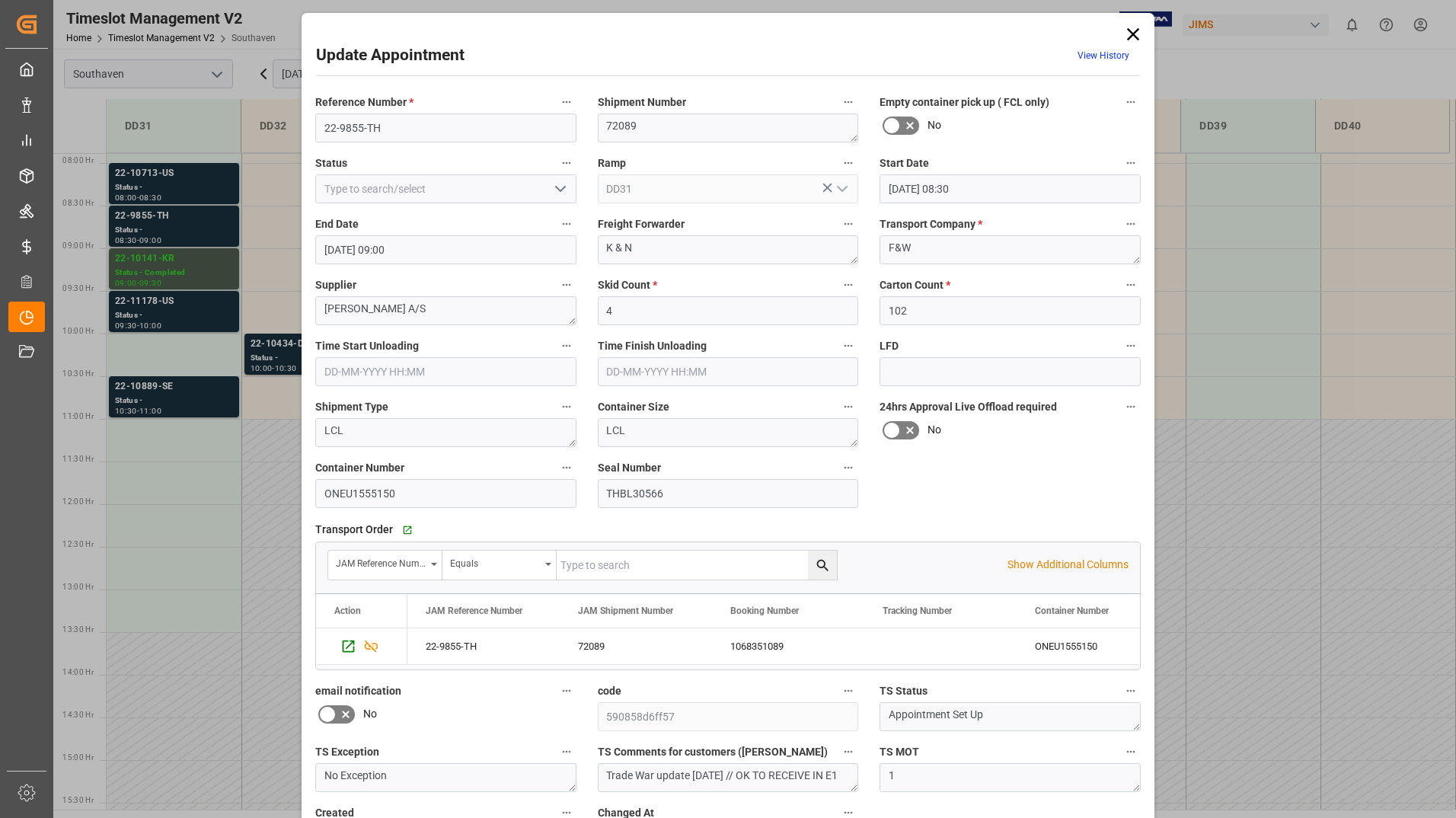
click at [556, 192] on icon "open menu" at bounding box center [560, 189] width 18 height 18
click at [514, 254] on div "Completed" at bounding box center [446, 257] width 259 height 34
type input "Completed"
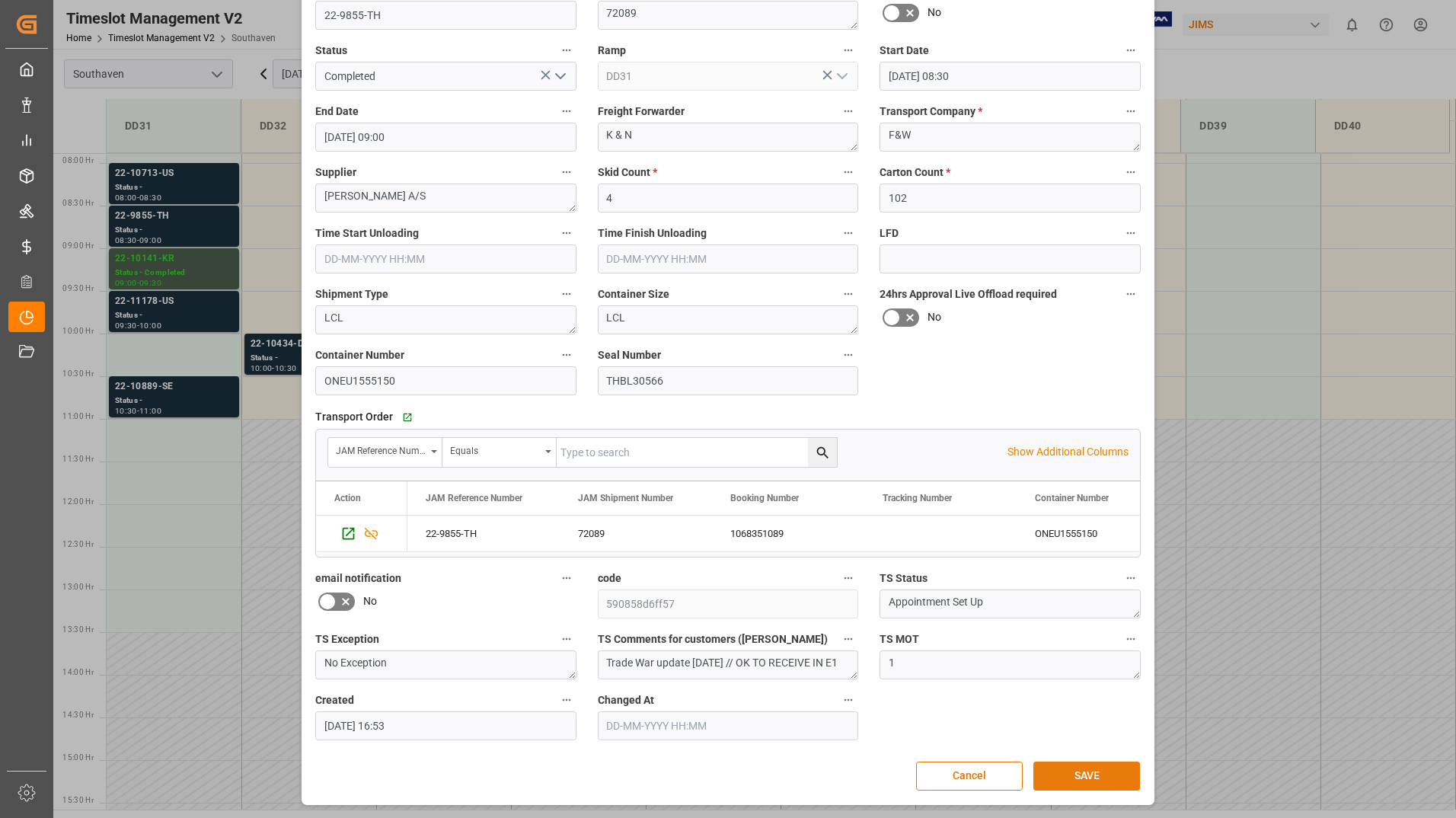
click at [1042, 777] on button "SAVE" at bounding box center [1086, 777] width 106 height 29
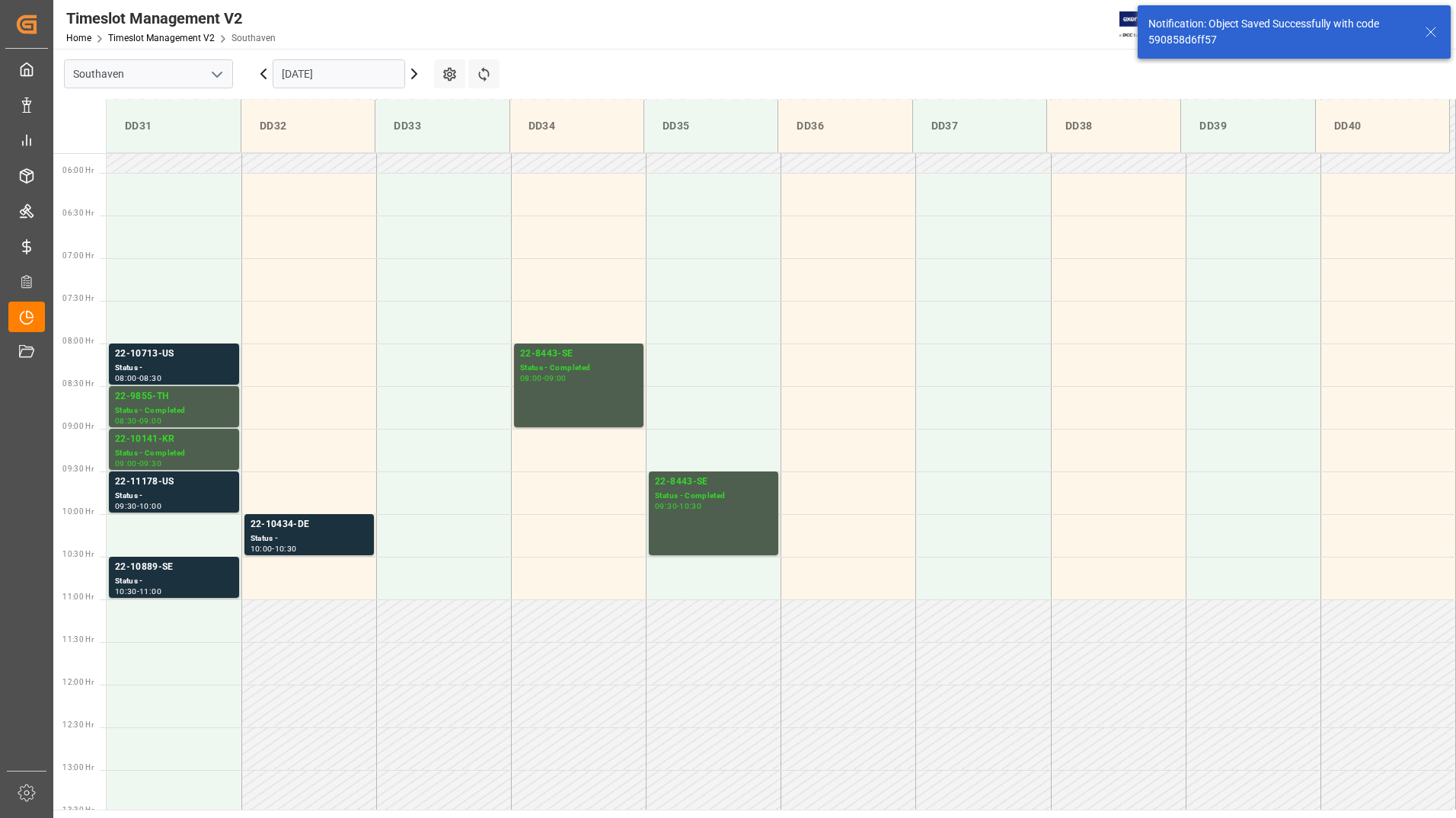
scroll to position [587, 0]
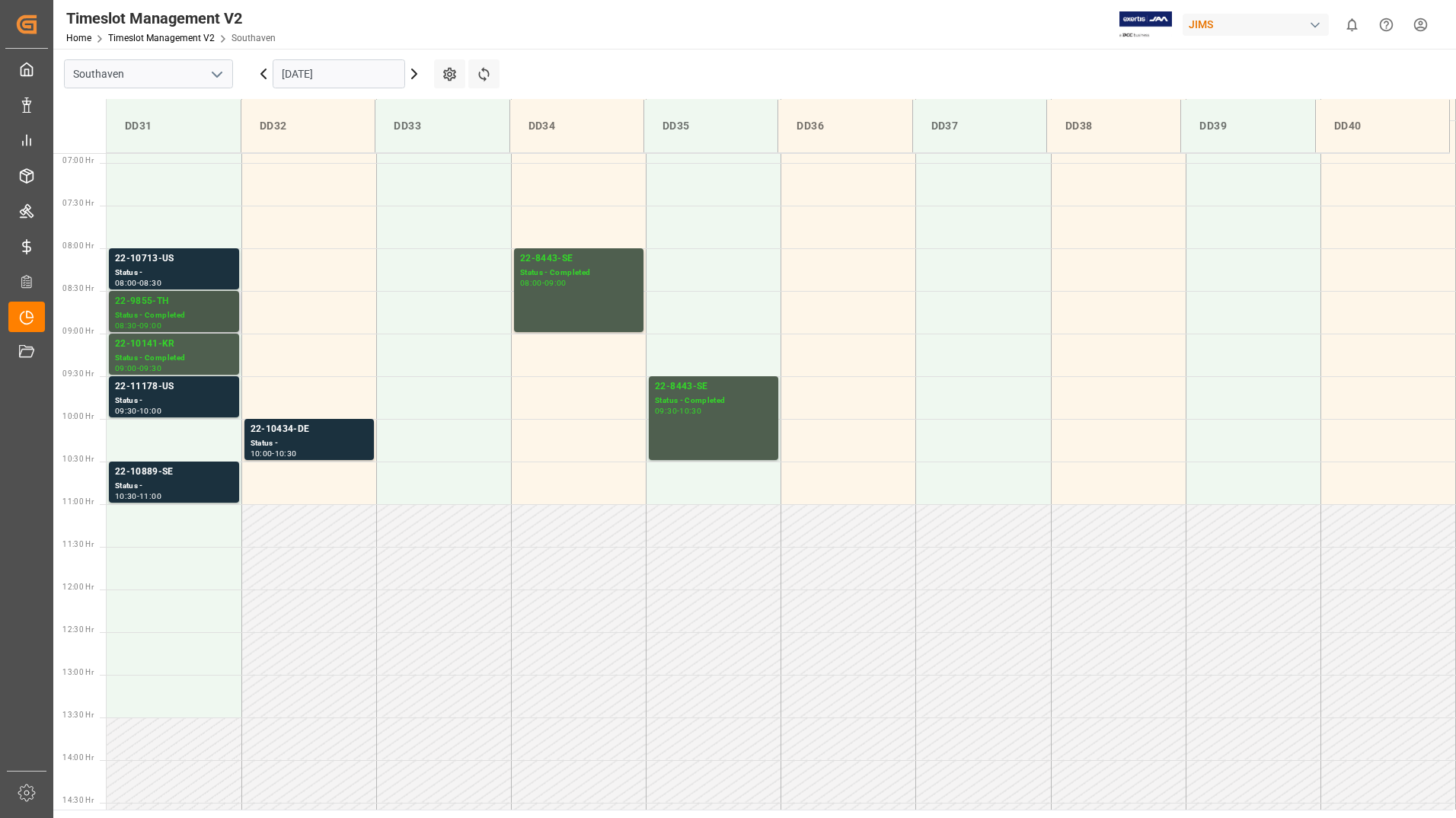
click at [194, 313] on div "Status - Completed" at bounding box center [173, 315] width 118 height 13
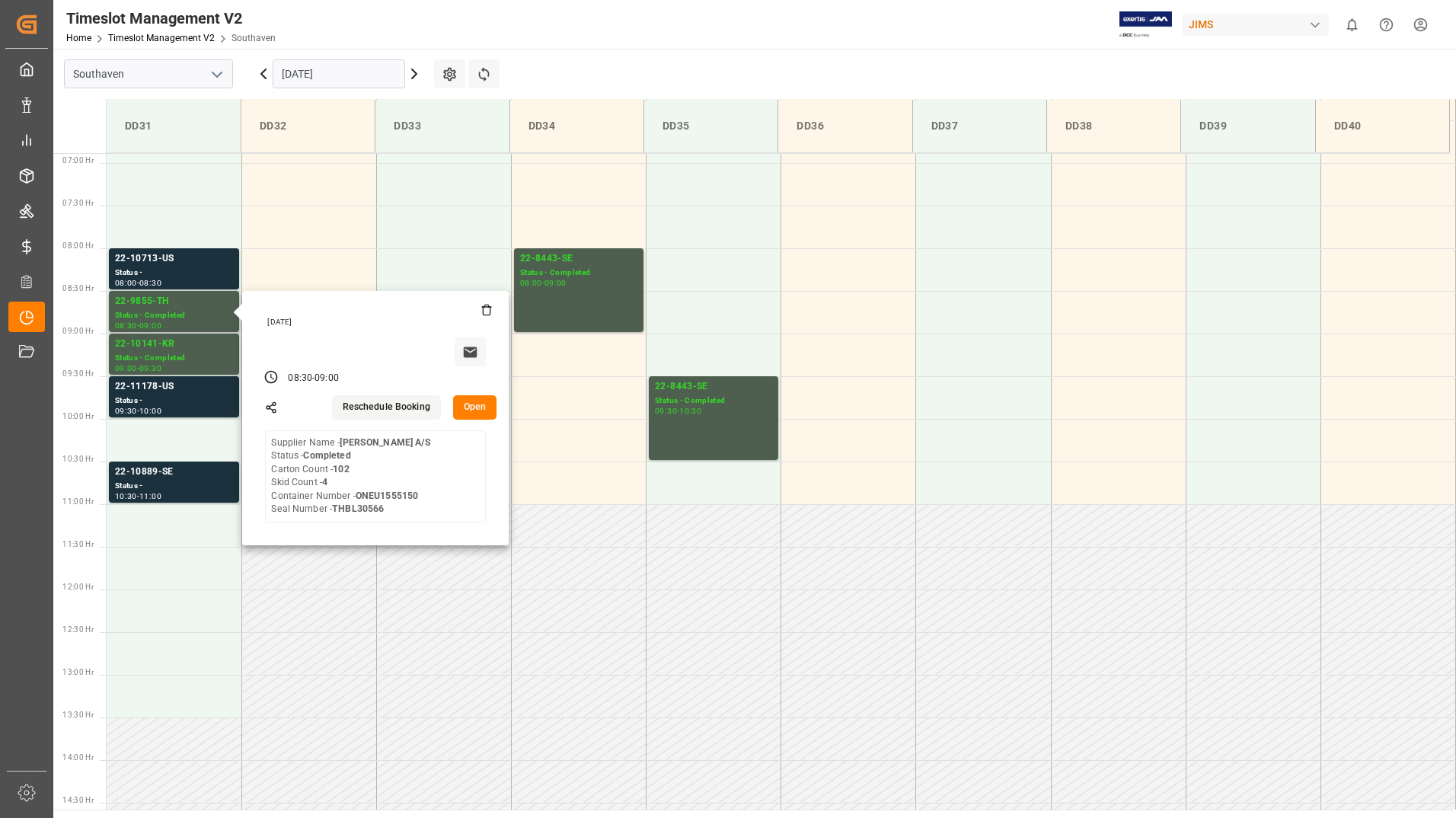
click at [477, 408] on button "Open" at bounding box center [475, 407] width 44 height 25
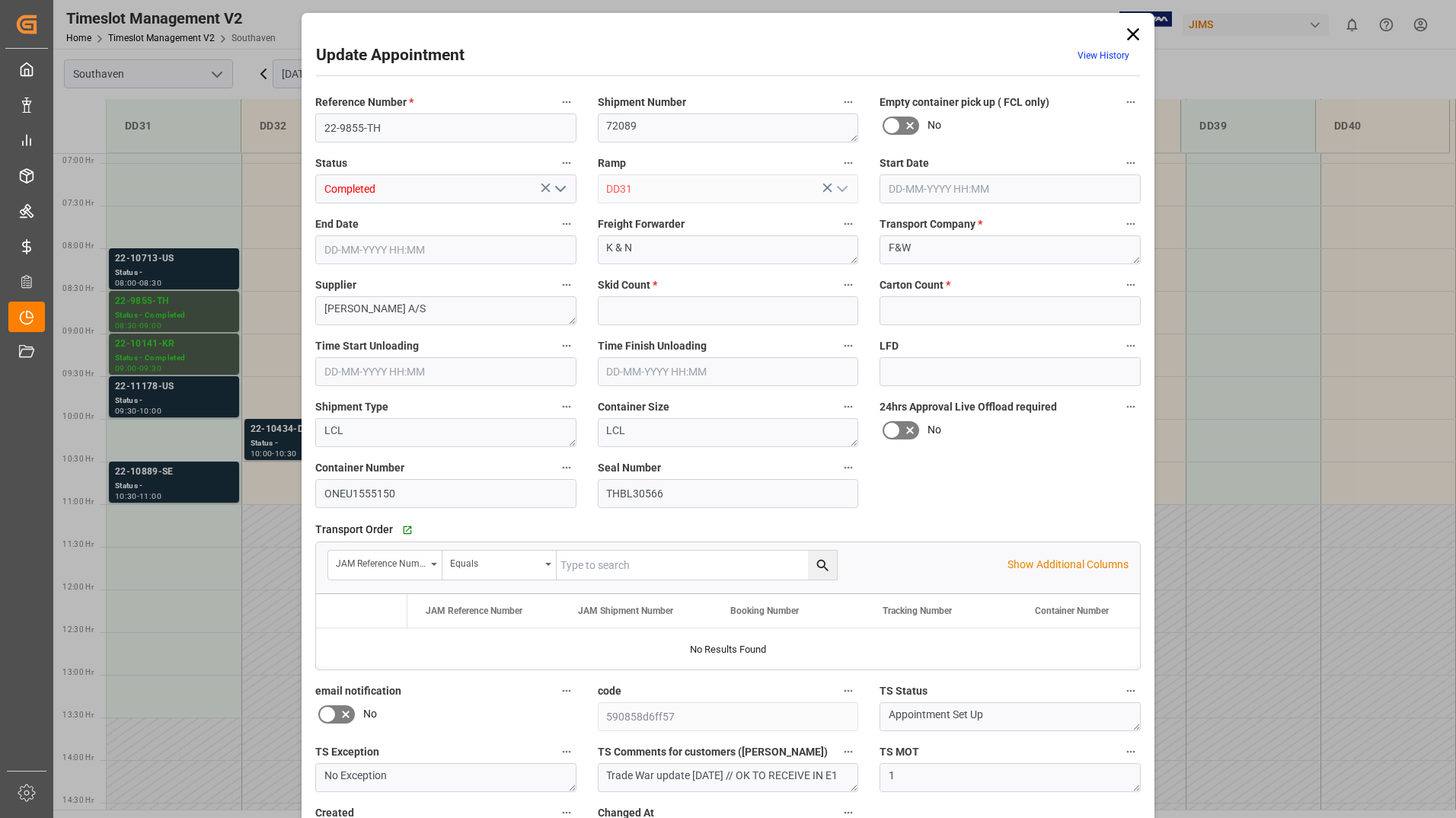
type input "4"
type input "102"
type input "[DATE] 08:30"
type input "[DATE] 09:00"
type input "[DATE] 16:53"
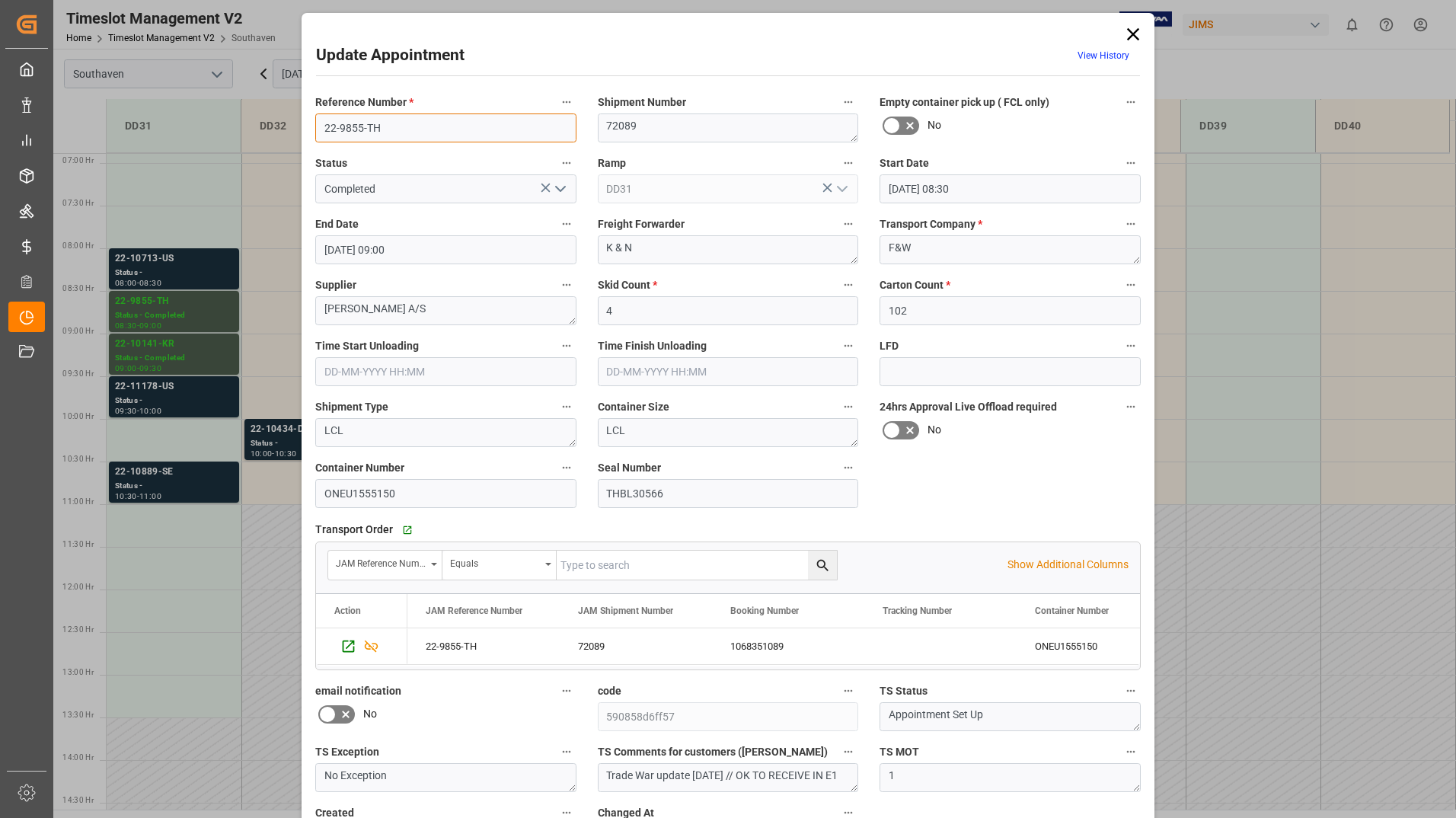
drag, startPoint x: 322, startPoint y: 128, endPoint x: 404, endPoint y: 144, distance: 83.5
click at [404, 144] on div "Reference Number * 22-9855-TH" at bounding box center [446, 117] width 282 height 61
